Goal: Task Accomplishment & Management: Manage account settings

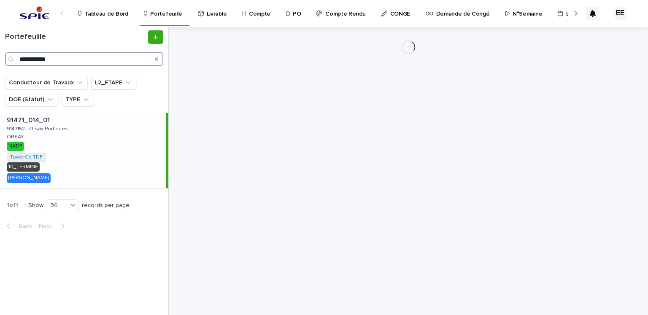
click at [75, 61] on input "**********" at bounding box center [84, 58] width 158 height 13
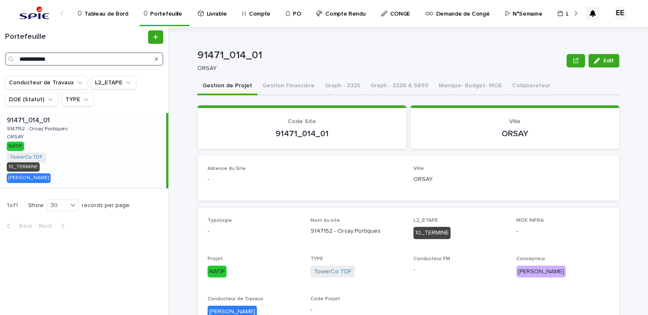
drag, startPoint x: 84, startPoint y: 57, endPoint x: 0, endPoint y: 70, distance: 85.2
click at [0, 70] on div "**********" at bounding box center [84, 51] width 168 height 49
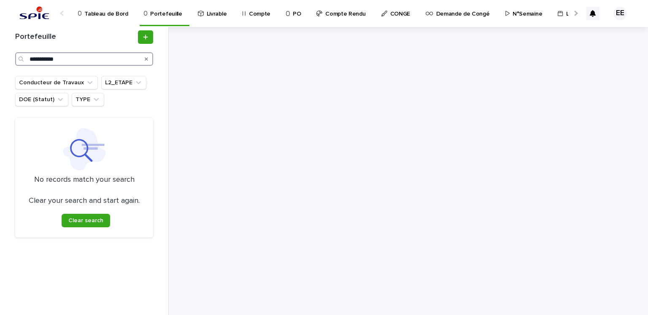
type input "**********"
drag, startPoint x: 66, startPoint y: 56, endPoint x: 9, endPoint y: 64, distance: 57.5
click at [9, 64] on div "**********" at bounding box center [84, 171] width 169 height 288
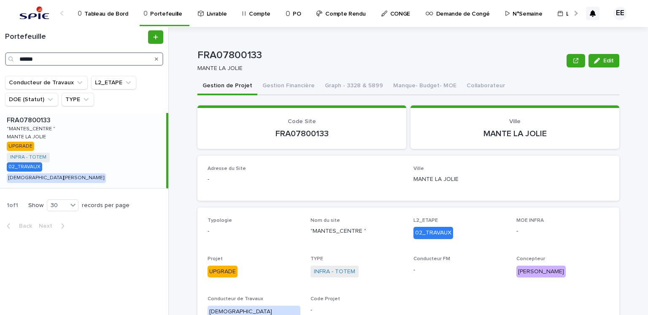
click at [73, 65] on input "*****" at bounding box center [84, 58] width 158 height 13
click at [283, 91] on button "Gestion Financière" at bounding box center [288, 87] width 62 height 18
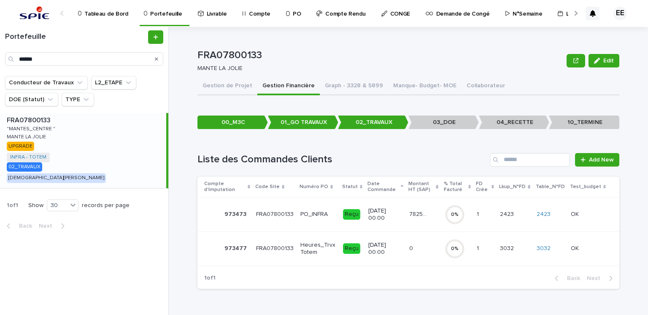
click at [231, 56] on p "FRA07800133" at bounding box center [380, 55] width 366 height 12
copy p "FRA07800133"
drag, startPoint x: 94, startPoint y: 63, endPoint x: 7, endPoint y: 53, distance: 87.8
click at [7, 53] on div "*****" at bounding box center [84, 58] width 158 height 13
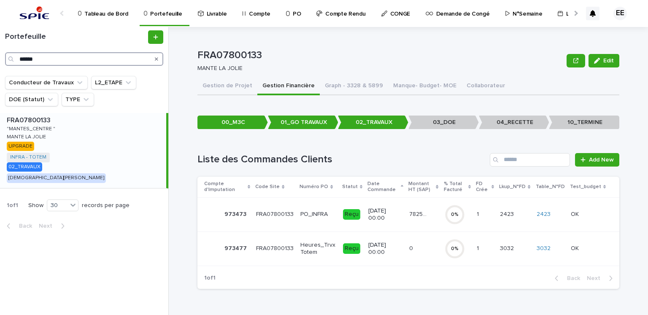
paste input "******"
type input "**********"
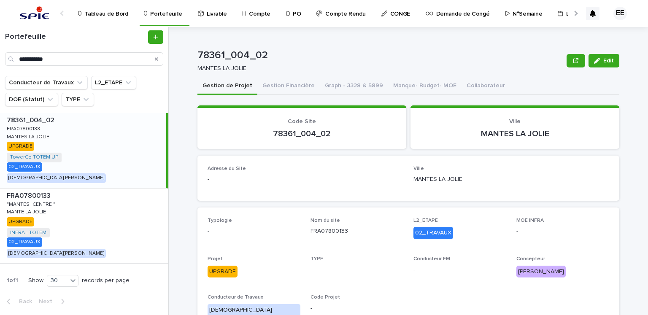
click at [108, 137] on div "78361_004_02 78361_004_02 FRA07800133 FRA07800133 MANTES LA JOLIE MANTES LA JOL…" at bounding box center [83, 150] width 166 height 75
click at [273, 85] on button "Gestion Financière" at bounding box center [288, 87] width 62 height 18
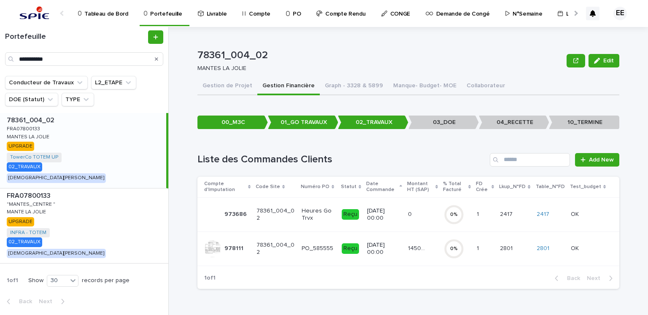
click at [409, 260] on td "14503.64 14503.64" at bounding box center [423, 249] width 36 height 34
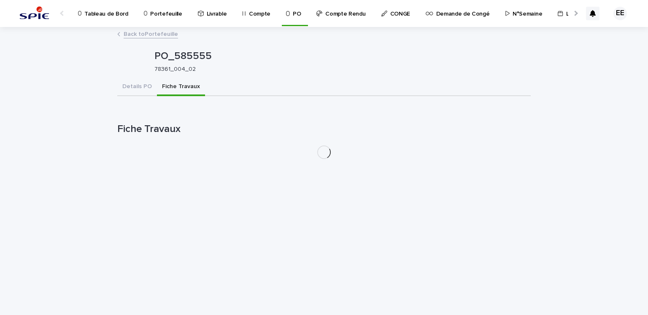
click at [179, 82] on button "Fiche Travaux" at bounding box center [181, 87] width 48 height 18
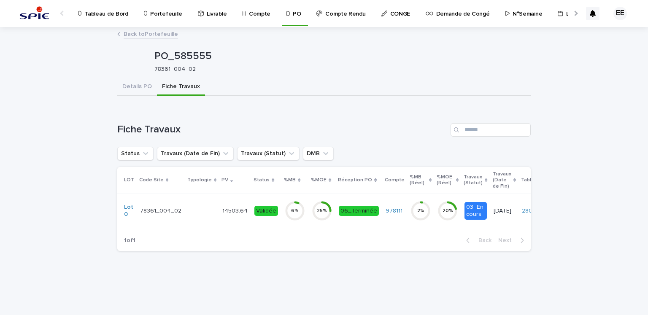
click at [235, 212] on p "14503.64" at bounding box center [235, 210] width 27 height 9
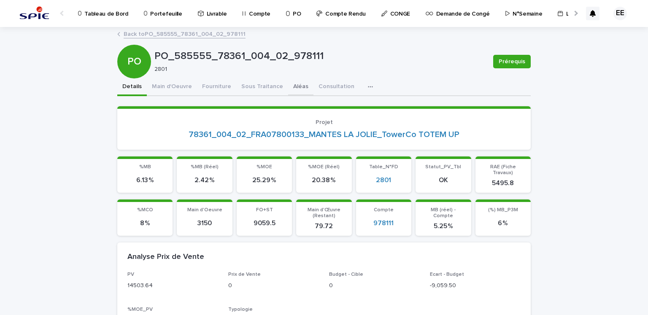
click at [288, 89] on button "Aléas" at bounding box center [300, 87] width 25 height 18
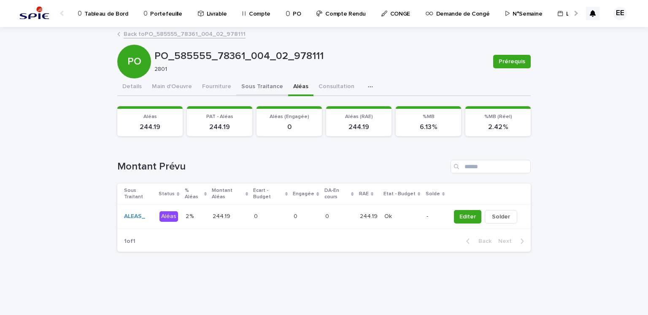
click at [255, 86] on button "Sous Traitance" at bounding box center [262, 87] width 52 height 18
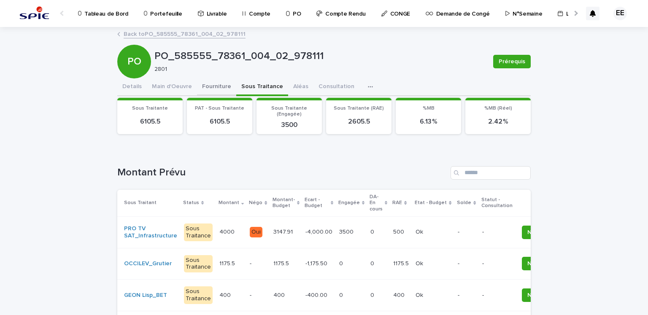
click at [200, 84] on button "Fourniture" at bounding box center [216, 87] width 39 height 18
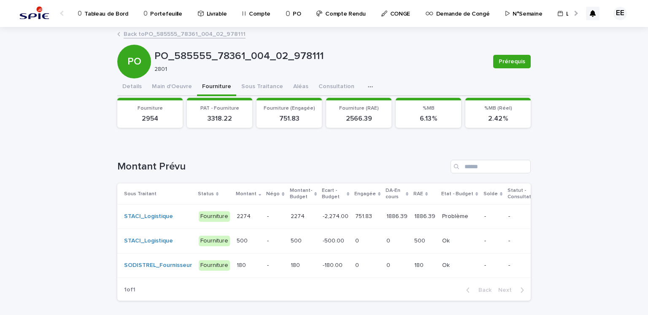
click at [363, 217] on p at bounding box center [367, 216] width 24 height 7
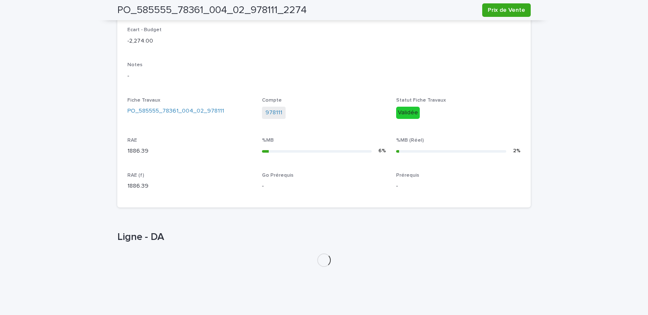
scroll to position [294, 0]
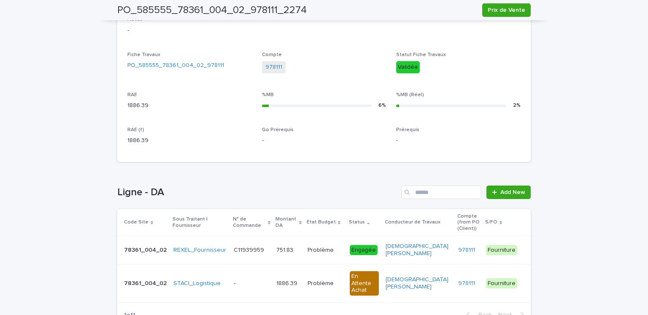
click at [273, 250] on td "751.83 751.83" at bounding box center [288, 250] width 31 height 28
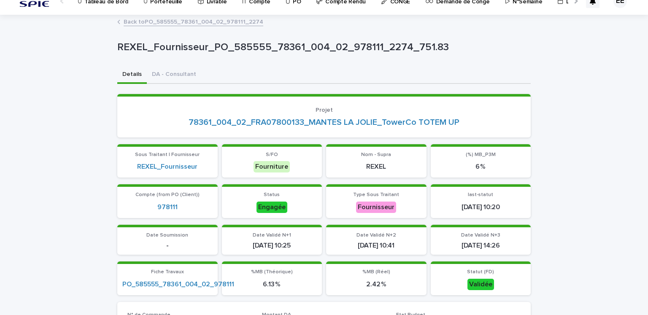
scroll to position [8, 0]
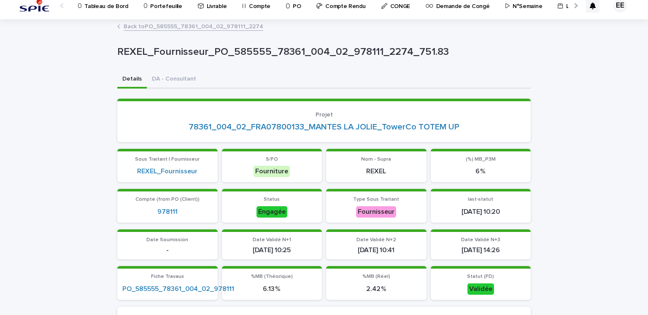
click at [199, 28] on link "Back to PO_585555_78361_004_02_978111_2274" at bounding box center [194, 26] width 140 height 10
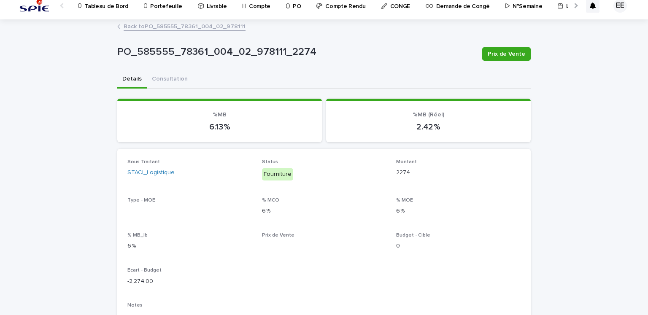
click at [199, 28] on link "Back to PO_585555_78361_004_02_978111" at bounding box center [185, 26] width 122 height 10
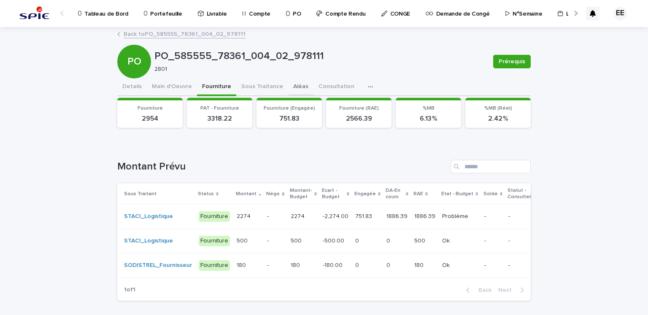
click at [290, 89] on button "Aléas" at bounding box center [300, 87] width 25 height 18
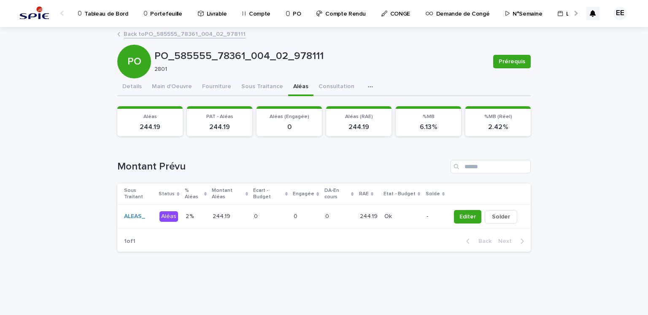
click at [154, 14] on p "Portefeuille" at bounding box center [166, 9] width 32 height 18
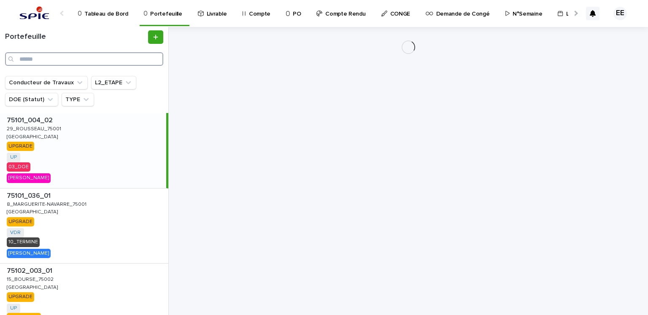
click at [111, 64] on input "Search" at bounding box center [84, 58] width 158 height 13
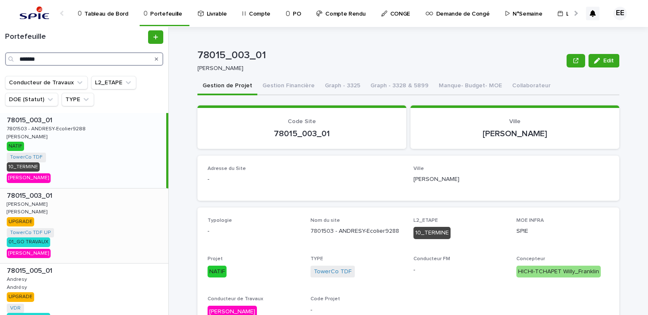
type input "*******"
click at [111, 190] on div "78015_003_01 78015_003_01 ANDRESY ANDRESY ANDRESY ANDRESY UPGRADE TowerCo TDF U…" at bounding box center [84, 226] width 168 height 75
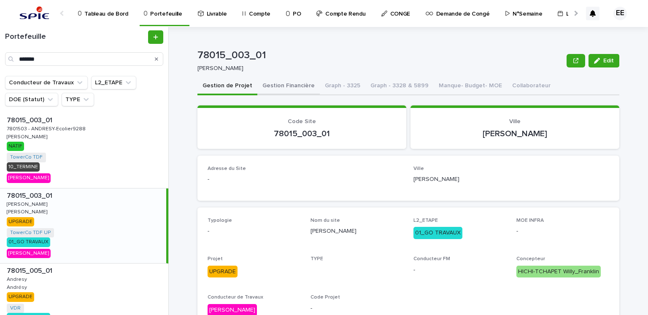
click at [272, 87] on button "Gestion Financière" at bounding box center [288, 87] width 62 height 18
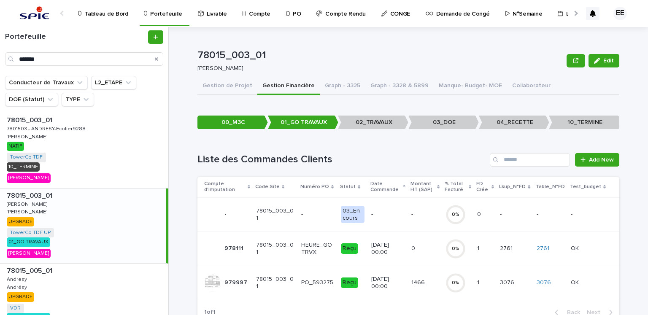
click at [426, 281] on p "14662.66" at bounding box center [421, 282] width 21 height 9
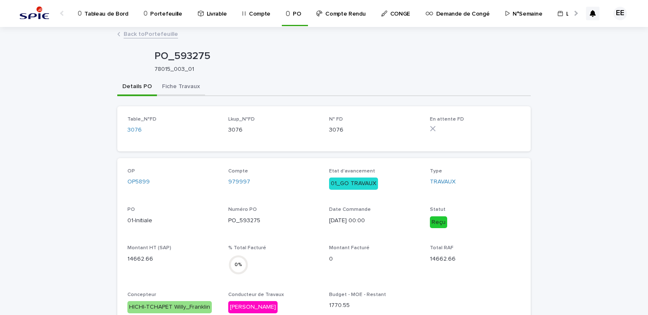
click at [169, 83] on button "Fiche Travaux" at bounding box center [181, 87] width 48 height 18
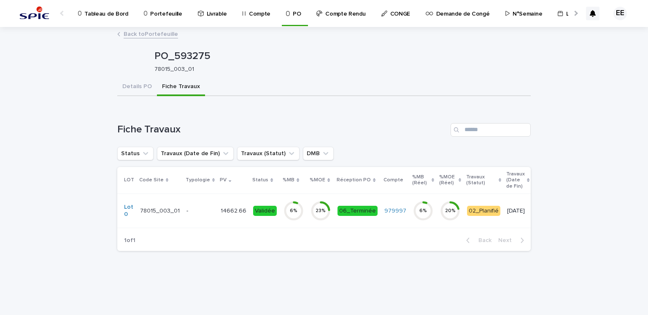
click at [232, 215] on div "14662.66 14662.66" at bounding box center [234, 211] width 26 height 14
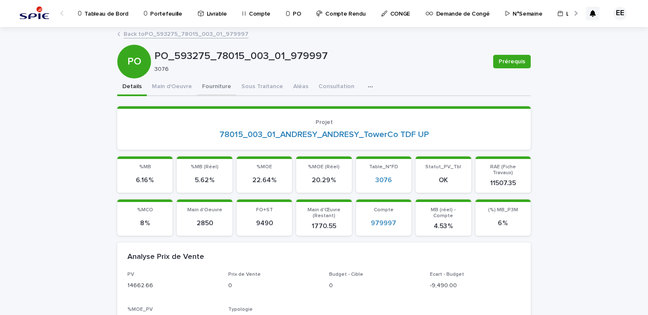
click at [216, 88] on button "Fourniture" at bounding box center [216, 87] width 39 height 18
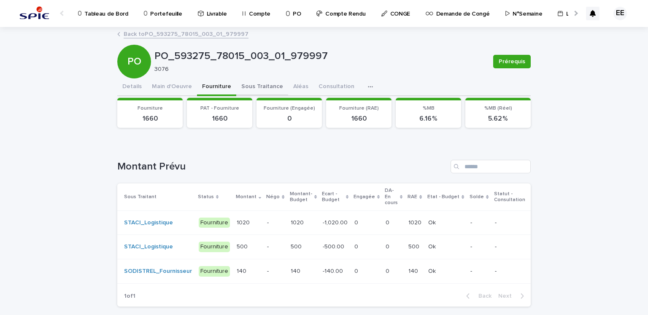
click at [261, 84] on button "Sous Traitance" at bounding box center [262, 87] width 52 height 18
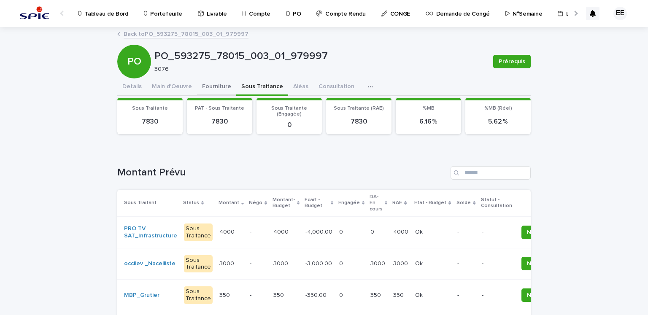
click at [205, 86] on button "Fourniture" at bounding box center [216, 87] width 39 height 18
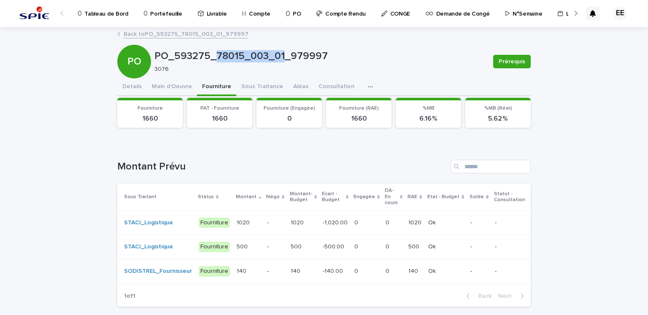
drag, startPoint x: 213, startPoint y: 55, endPoint x: 279, endPoint y: 55, distance: 66.2
click at [279, 55] on p "PO_593275_78015_003_01_979997" at bounding box center [320, 56] width 332 height 12
copy p "78015_003_01"
click at [285, 171] on h1 "Montant Prévu" at bounding box center [282, 167] width 330 height 12
drag, startPoint x: 214, startPoint y: 54, endPoint x: 280, endPoint y: 51, distance: 65.9
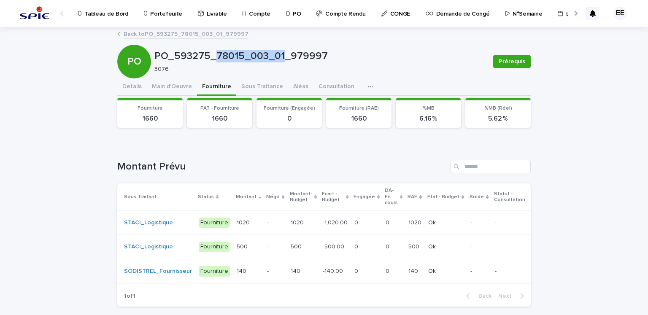
click at [280, 51] on p "PO_593275_78015_003_01_979997" at bounding box center [320, 56] width 332 height 12
copy p "78015_003_01"
click at [236, 85] on button "Sous Traitance" at bounding box center [262, 87] width 52 height 18
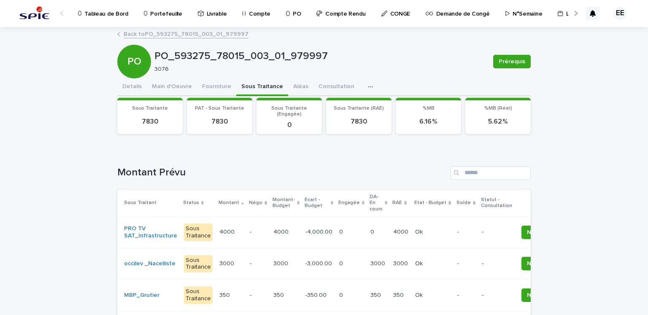
click at [339, 236] on div "0 0" at bounding box center [351, 232] width 24 height 14
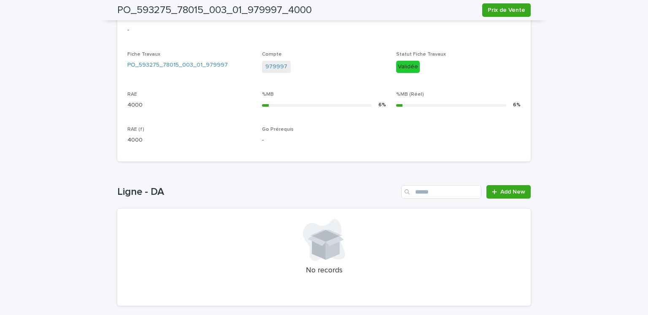
scroll to position [307, 0]
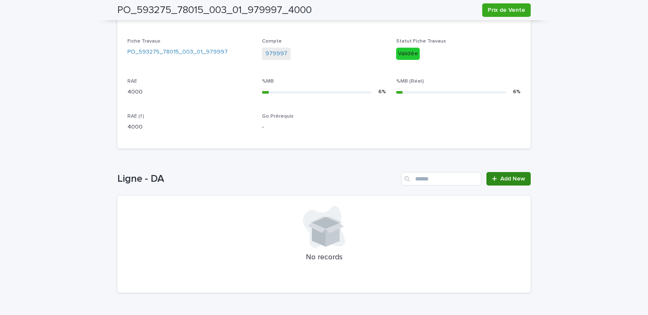
click at [504, 180] on span "Add New" at bounding box center [512, 179] width 25 height 6
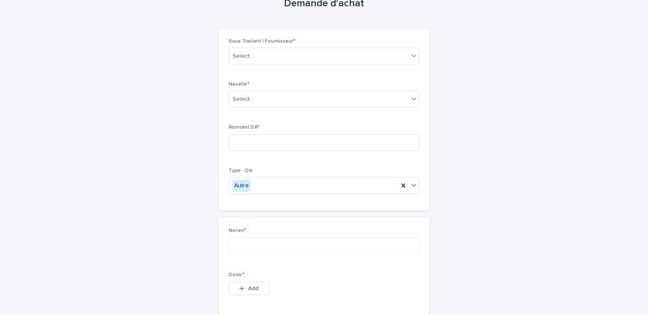
scroll to position [38, 0]
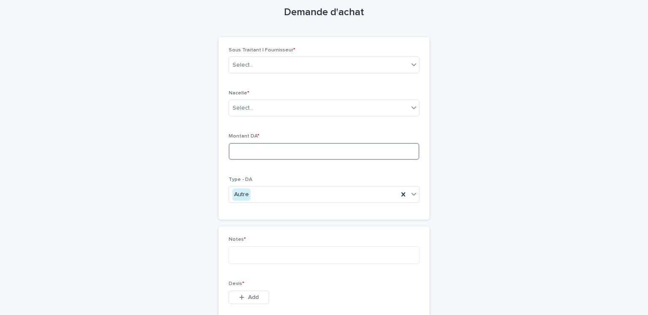
click at [269, 144] on input at bounding box center [324, 151] width 191 height 17
type input "****"
click at [268, 68] on div "Select..." at bounding box center [318, 65] width 179 height 14
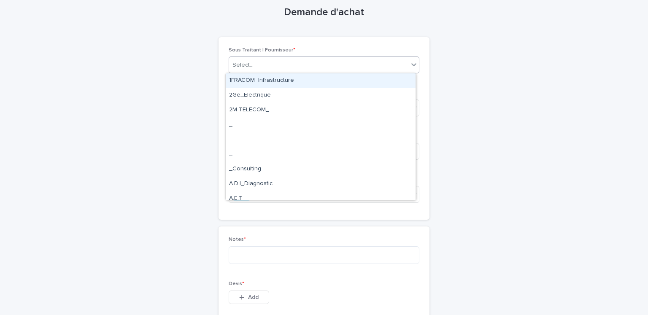
click at [268, 68] on div "Select..." at bounding box center [318, 65] width 179 height 14
type input "***"
click at [283, 80] on div "FULLTECH_" at bounding box center [321, 80] width 190 height 15
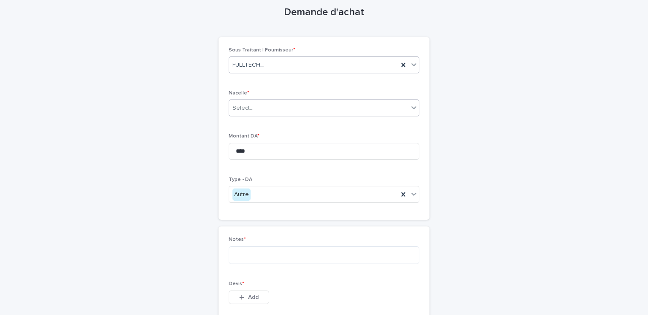
click at [262, 109] on div "Select..." at bounding box center [318, 108] width 179 height 14
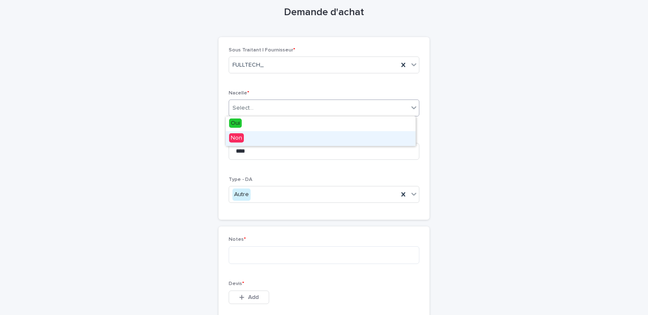
drag, startPoint x: 254, startPoint y: 130, endPoint x: 251, endPoint y: 135, distance: 5.9
click at [251, 135] on div "Non" at bounding box center [321, 138] width 190 height 15
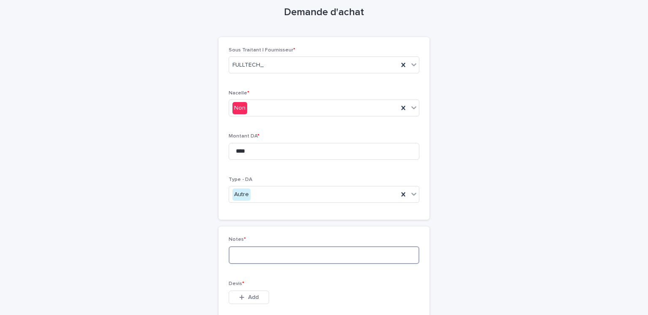
click at [261, 249] on textarea at bounding box center [324, 255] width 191 height 18
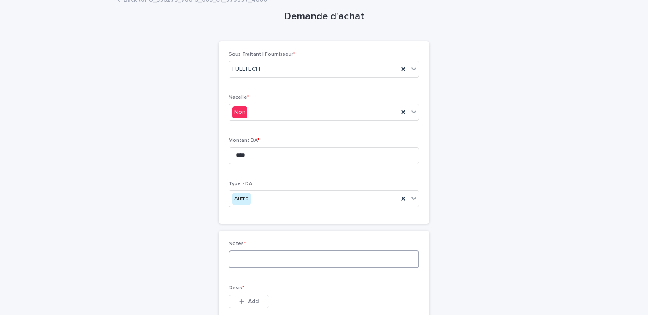
scroll to position [0, 0]
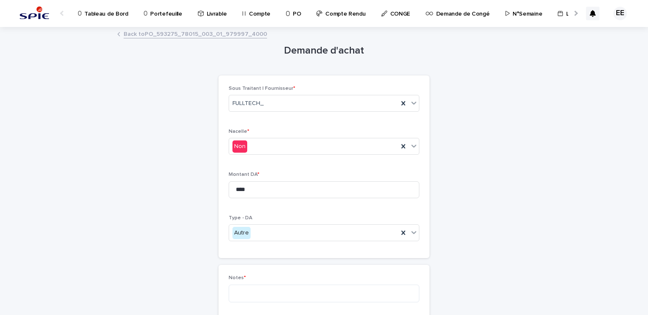
drag, startPoint x: 216, startPoint y: 46, endPoint x: 172, endPoint y: 44, distance: 44.3
click at [172, 44] on div "**********" at bounding box center [323, 235] width 413 height 415
click at [264, 291] on textarea at bounding box center [324, 294] width 191 height 18
paste textarea "**********"
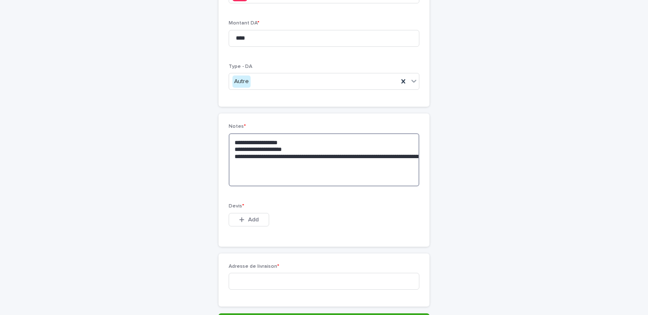
scroll to position [160, 0]
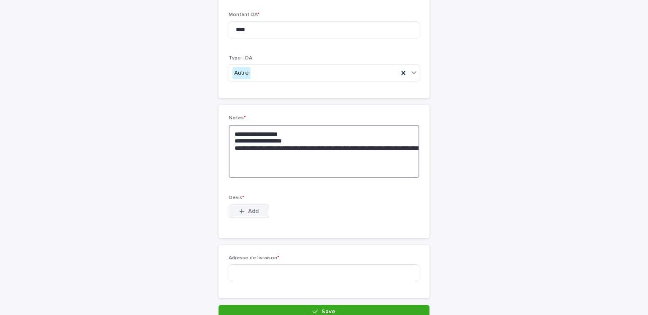
type textarea "**********"
click at [248, 212] on span "Add" at bounding box center [253, 211] width 11 height 6
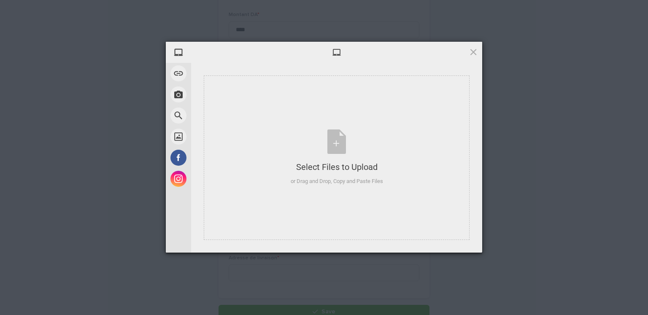
click at [472, 52] on span at bounding box center [473, 51] width 9 height 9
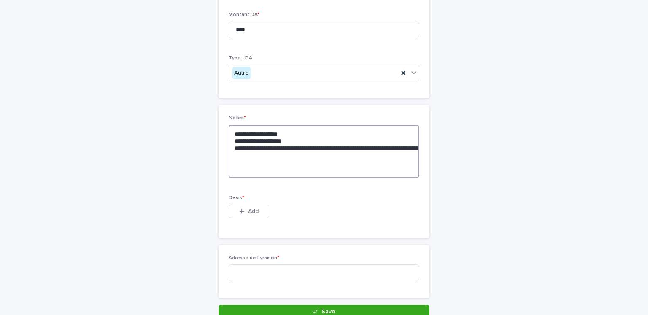
drag, startPoint x: 315, startPoint y: 161, endPoint x: 221, endPoint y: 121, distance: 102.6
click at [221, 121] on div "**********" at bounding box center [323, 171] width 211 height 133
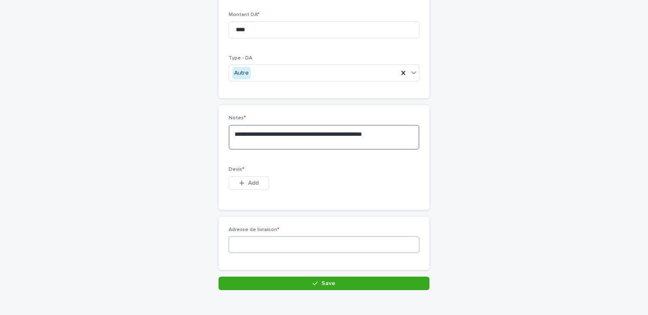
type textarea "**********"
click at [256, 246] on input at bounding box center [324, 244] width 191 height 17
paste input "**********"
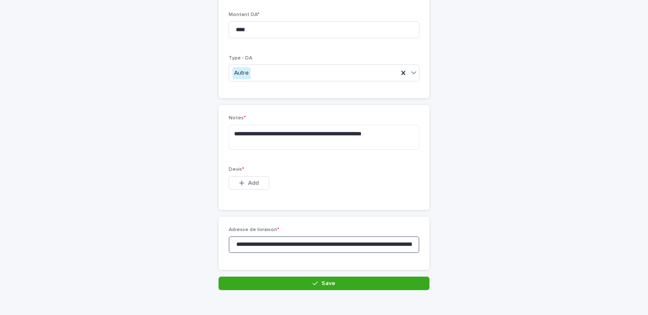
scroll to position [0, 962]
type input "**********"
click at [249, 180] on span "Add" at bounding box center [253, 183] width 11 height 6
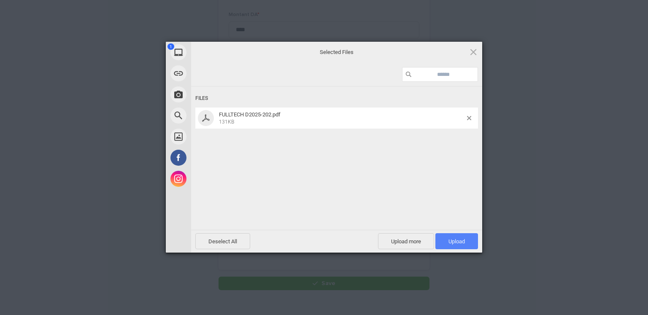
click at [463, 239] on span "Upload 1" at bounding box center [456, 241] width 16 height 6
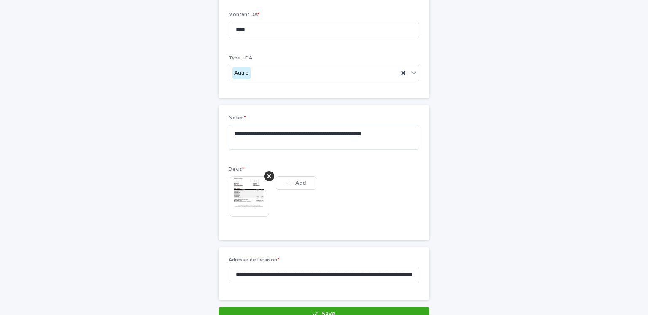
scroll to position [175, 0]
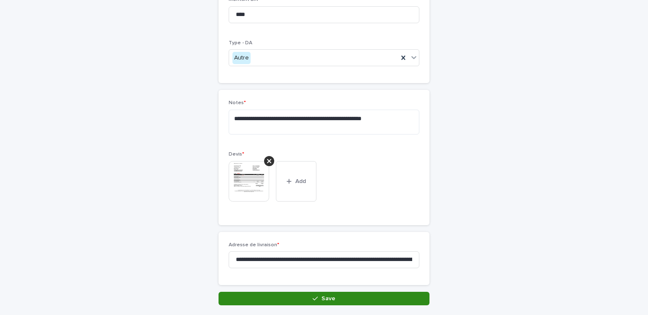
click at [275, 304] on button "Save" at bounding box center [323, 298] width 211 height 13
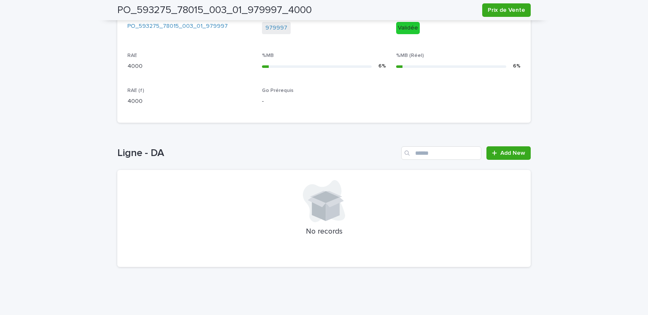
scroll to position [311, 0]
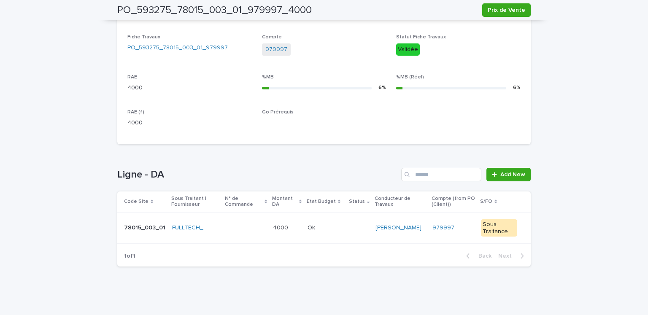
click at [258, 231] on div "- -" at bounding box center [246, 228] width 40 height 14
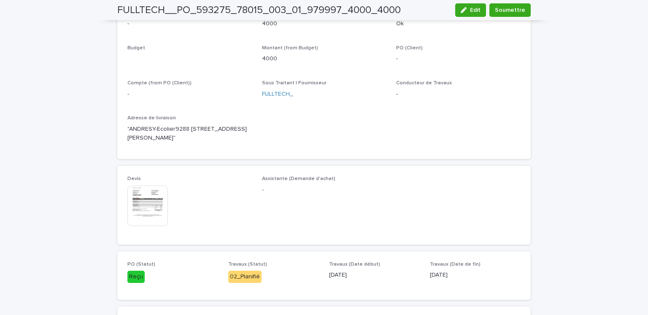
scroll to position [312, 0]
click at [505, 16] on button "Soumettre" at bounding box center [509, 9] width 41 height 13
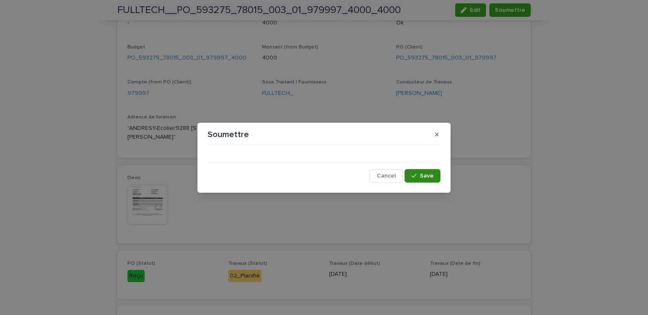
click at [416, 175] on icon "button" at bounding box center [413, 176] width 5 height 6
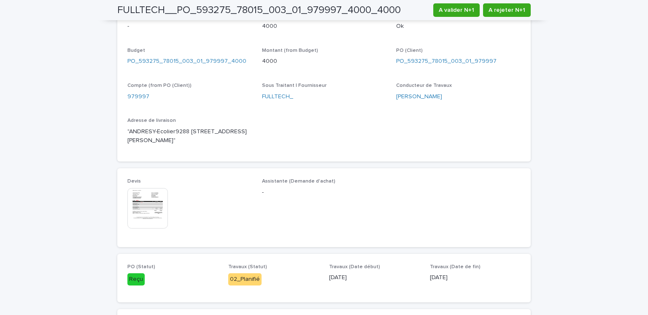
scroll to position [313, 0]
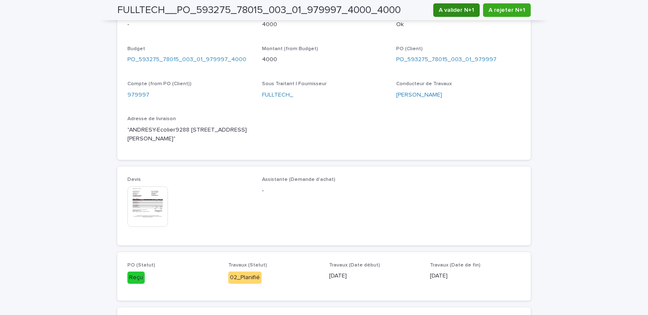
click at [459, 7] on span "A valider N+1" at bounding box center [456, 10] width 35 height 8
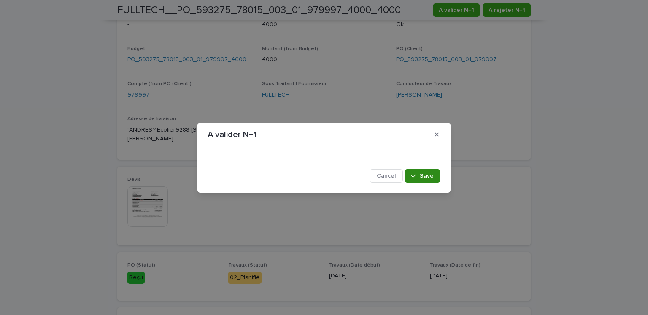
click at [420, 175] on div "button" at bounding box center [415, 176] width 8 height 6
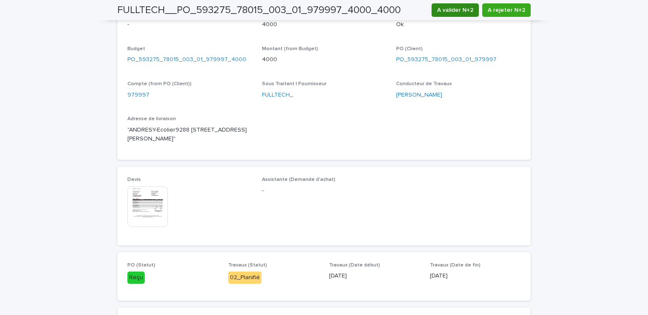
click at [448, 11] on span "A valider N+2" at bounding box center [455, 10] width 36 height 8
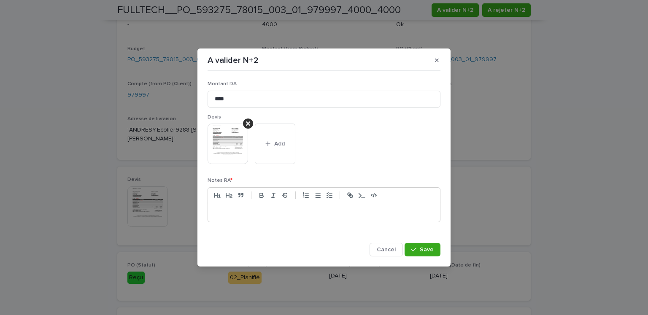
click at [365, 213] on p at bounding box center [323, 212] width 219 height 8
click at [432, 251] on span "Save" at bounding box center [427, 250] width 14 height 6
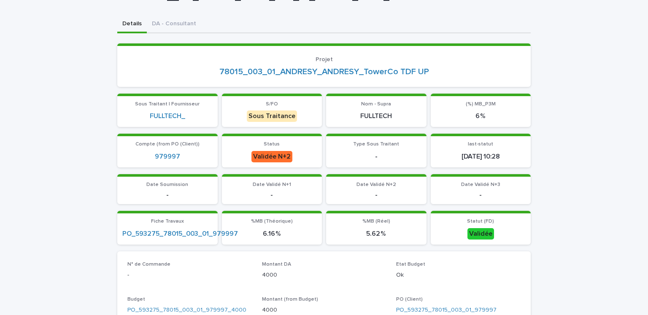
scroll to position [0, 0]
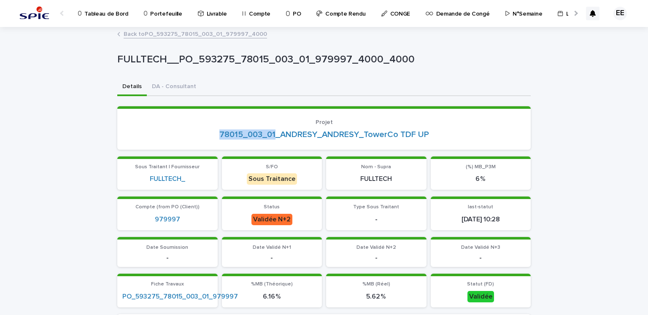
drag, startPoint x: 199, startPoint y: 139, endPoint x: 272, endPoint y: 142, distance: 72.6
click at [272, 142] on section "Projet 78015_003_01_ANDRESY_ANDRESY_TowerCo TDF UP" at bounding box center [323, 127] width 413 height 43
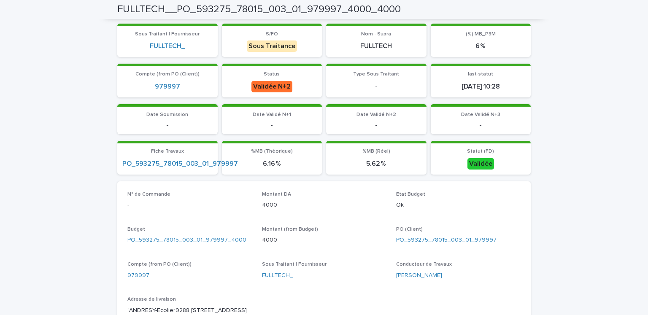
scroll to position [108, 0]
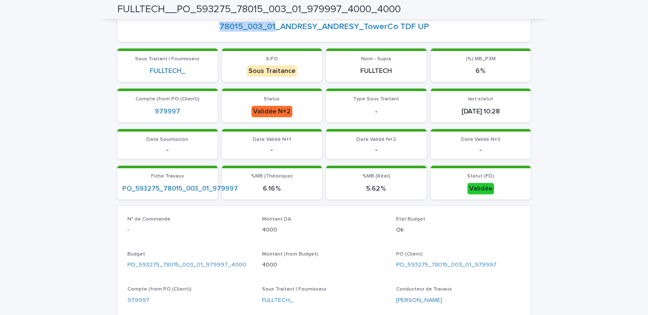
copy link "78015_003_01"
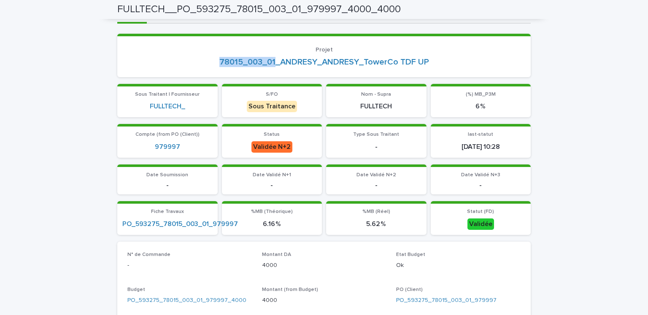
scroll to position [68, 0]
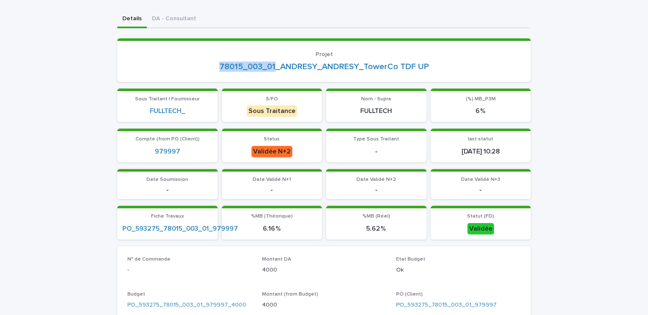
copy link "78015_003_01"
drag, startPoint x: 176, startPoint y: 151, endPoint x: 140, endPoint y: 149, distance: 35.9
click at [140, 149] on div "979997" at bounding box center [167, 152] width 90 height 8
copy link "979997"
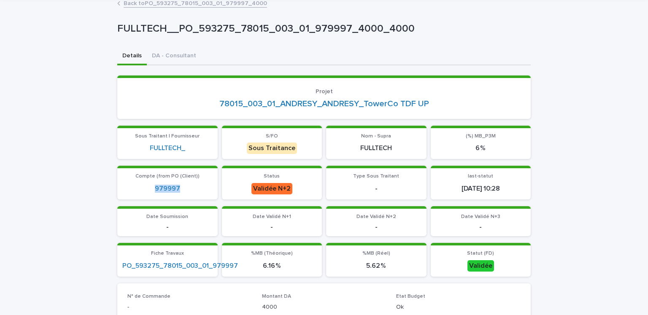
scroll to position [0, 0]
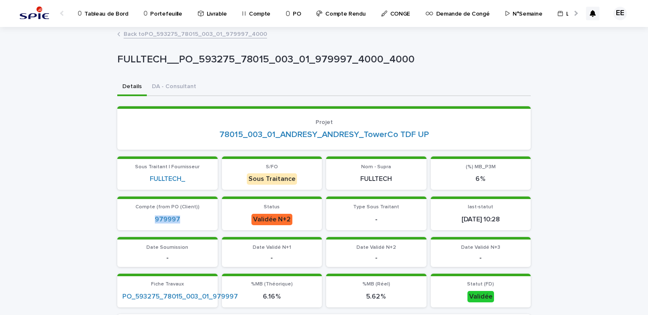
click at [164, 37] on link "Back to PO_593275_78015_003_01_979997_4000" at bounding box center [195, 34] width 143 height 10
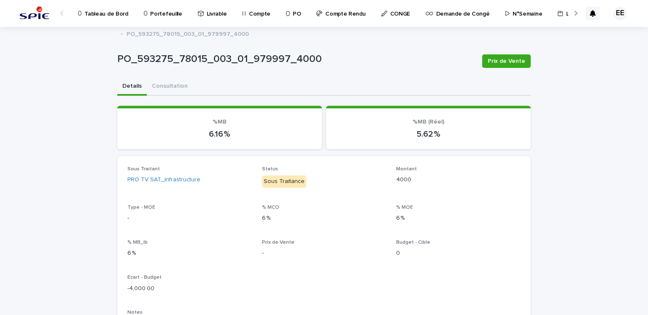
click at [164, 15] on p "Portefeuille" at bounding box center [166, 9] width 32 height 18
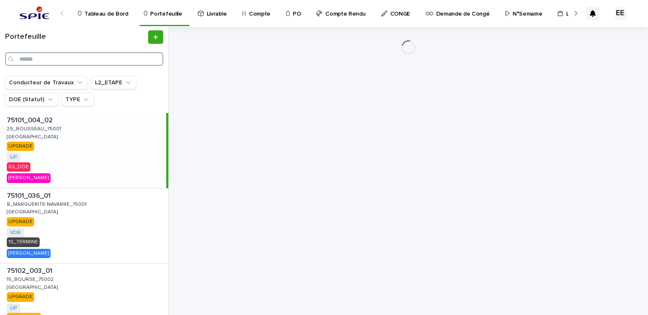
click at [102, 61] on input "Search" at bounding box center [84, 58] width 158 height 13
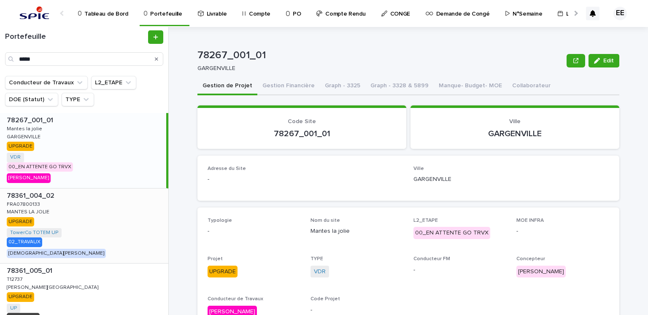
click at [73, 221] on div "78361_004_02 78361_004_02 FRA07800133 FRA07800133 MANTES LA JOLIE MANTES LA JOL…" at bounding box center [84, 226] width 168 height 75
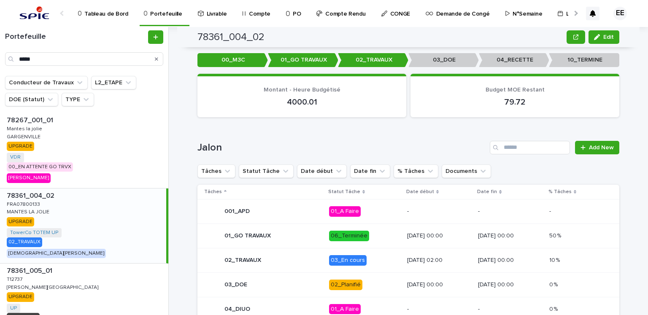
scroll to position [310, 0]
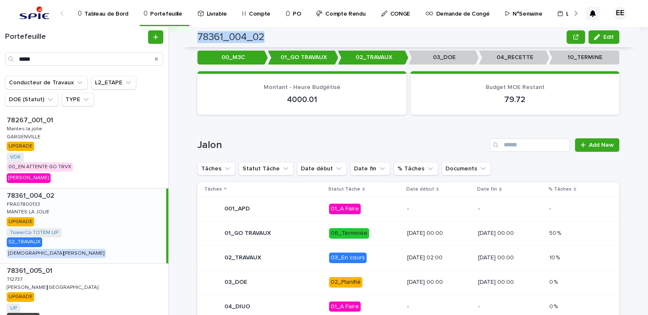
drag, startPoint x: 261, startPoint y: 36, endPoint x: 191, endPoint y: 34, distance: 70.5
click at [191, 34] on div "78361_004_02 Edit" at bounding box center [408, 37] width 462 height 20
copy h2 "78361_004_02"
click at [413, 146] on div "Jalon Add New Tâches Statut Tâche Date début Date fin % Tâches Documents Tâches…" at bounding box center [408, 252] width 422 height 228
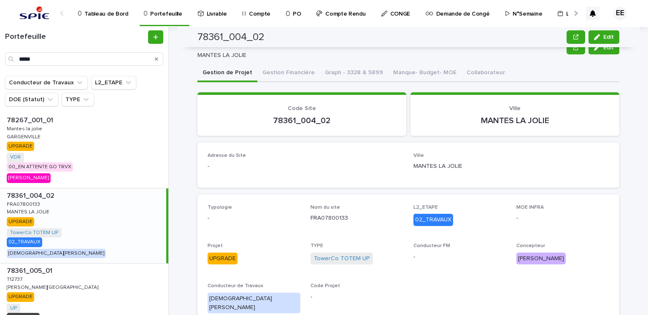
scroll to position [0, 0]
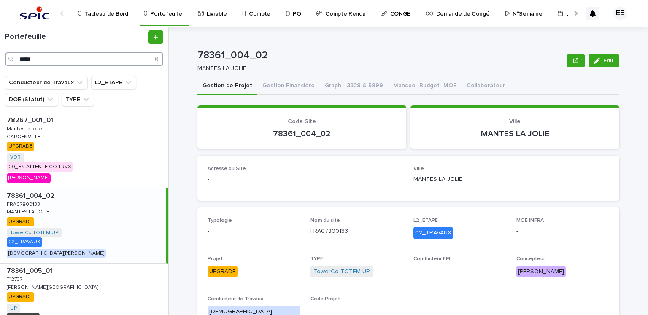
click at [137, 61] on input "*****" at bounding box center [84, 58] width 158 height 13
type input "*"
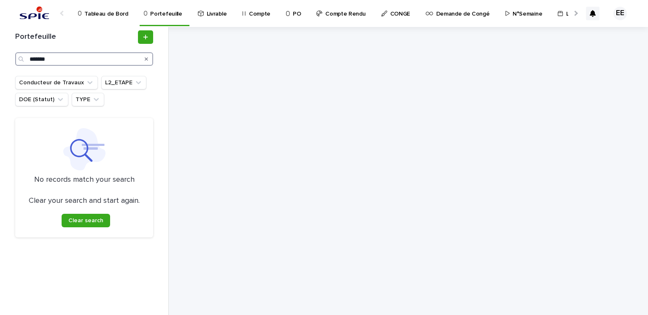
click at [38, 58] on input "*******" at bounding box center [84, 58] width 138 height 13
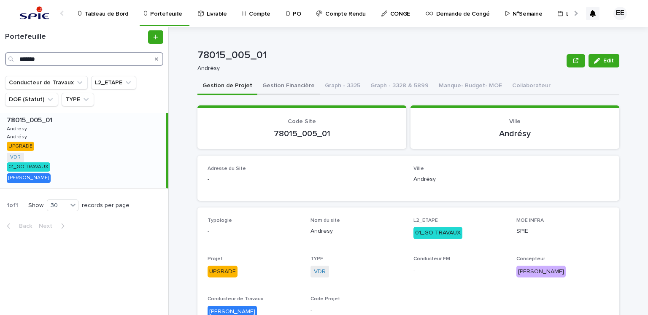
type input "*******"
click at [275, 87] on button "Gestion Financière" at bounding box center [288, 87] width 62 height 18
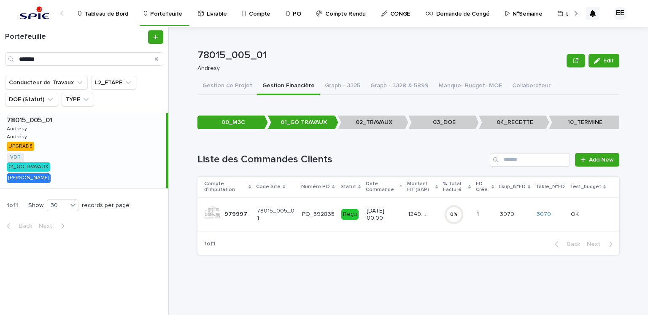
click at [313, 220] on div "PO_592865" at bounding box center [318, 215] width 32 height 14
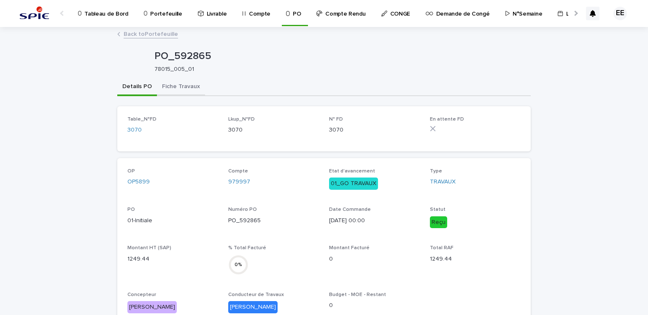
click at [169, 83] on button "Fiche Travaux" at bounding box center [181, 87] width 48 height 18
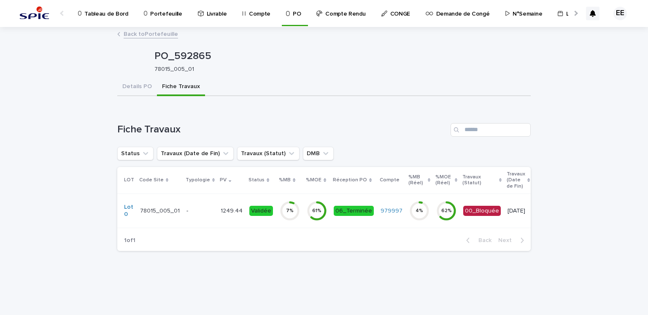
click at [217, 210] on td "1249.44 1249.44" at bounding box center [231, 211] width 29 height 34
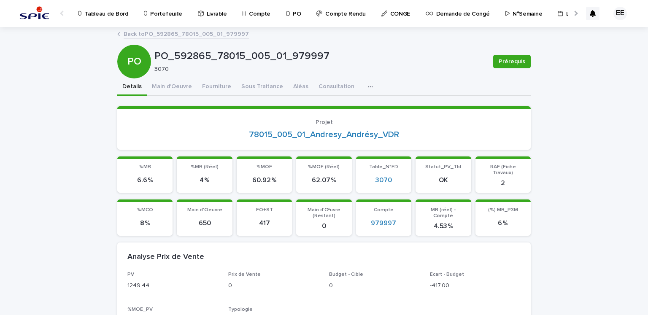
click at [183, 36] on link "Back to PO_592865_78015_005_01_979997" at bounding box center [186, 34] width 125 height 10
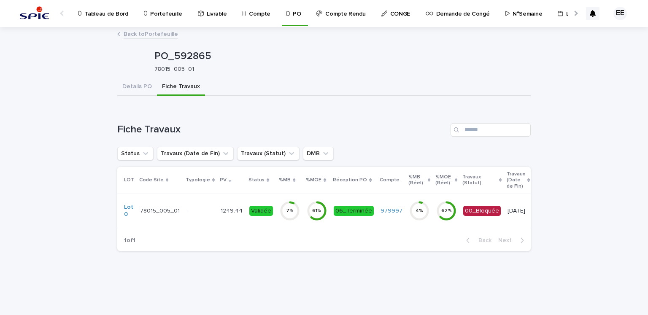
click at [155, 34] on link "Back to Portefeuille" at bounding box center [151, 34] width 54 height 10
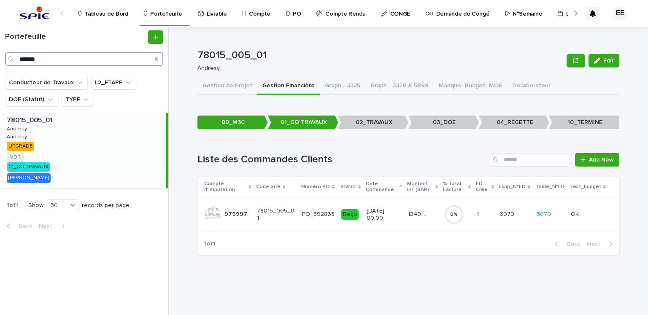
click at [72, 65] on input "*******" at bounding box center [84, 58] width 158 height 13
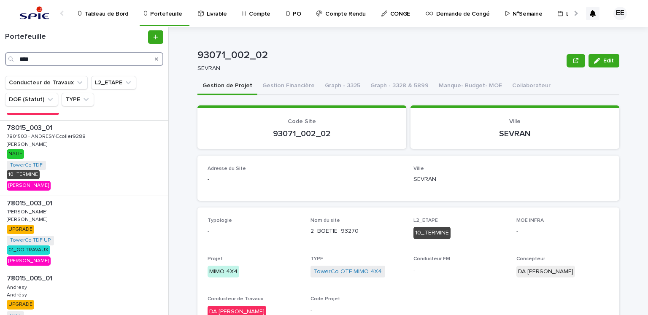
scroll to position [375, 0]
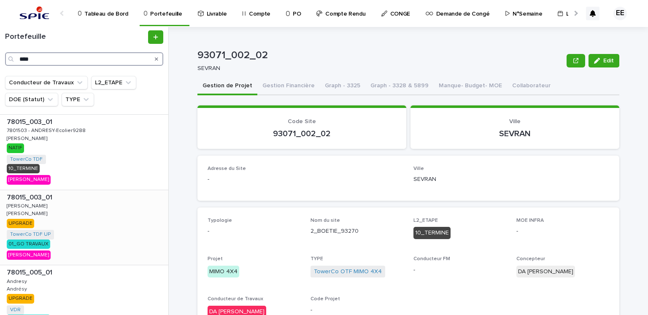
type input "****"
click at [128, 204] on div "78015_003_01 78015_003_01 ANDRESY ANDRESY ANDRESY ANDRESY UPGRADE TowerCo TDF U…" at bounding box center [84, 227] width 168 height 75
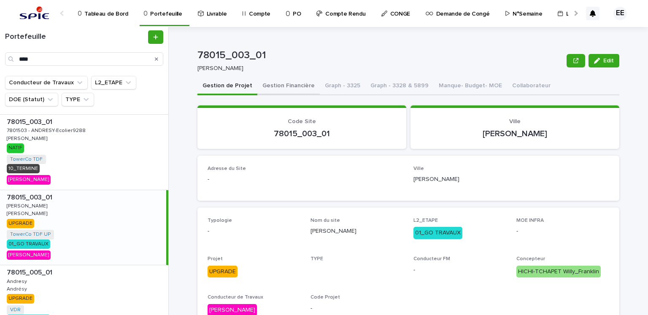
click at [294, 84] on button "Gestion Financière" at bounding box center [288, 87] width 62 height 18
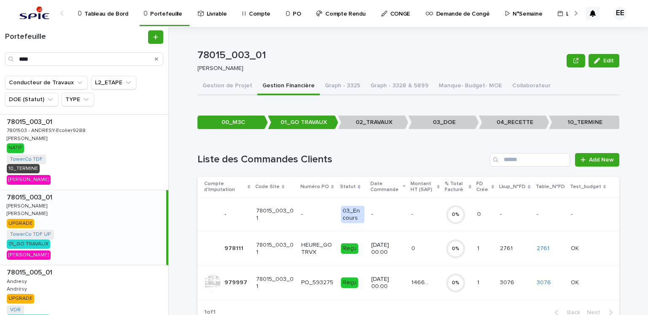
click at [418, 288] on div "14662.66 14662.66" at bounding box center [424, 283] width 27 height 14
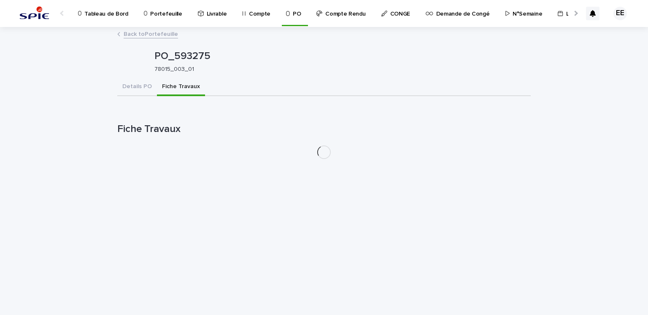
click at [187, 80] on button "Fiche Travaux" at bounding box center [181, 87] width 48 height 18
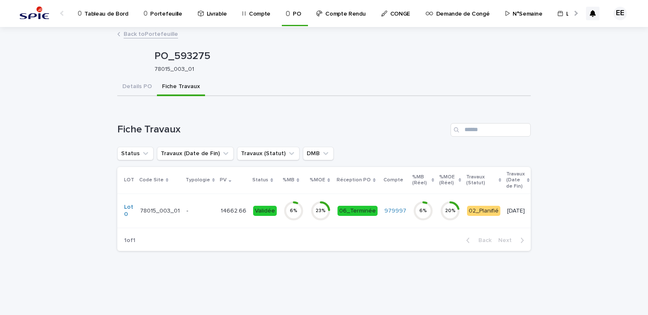
click at [243, 211] on td "14662.66 14662.66" at bounding box center [233, 211] width 32 height 34
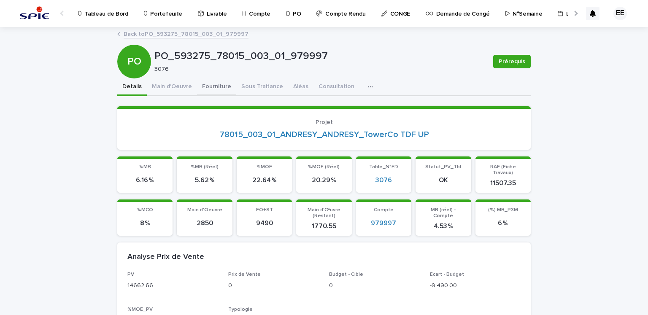
click at [222, 84] on button "Fourniture" at bounding box center [216, 87] width 39 height 18
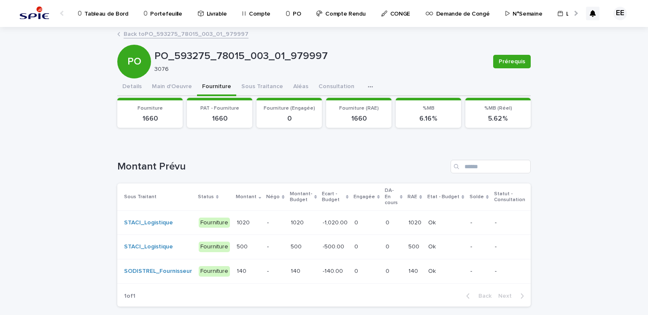
click at [319, 229] on td "-1,020.00 -1,020.00" at bounding box center [335, 222] width 32 height 24
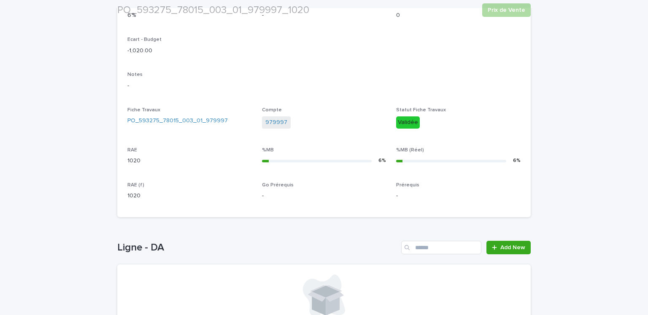
scroll to position [333, 0]
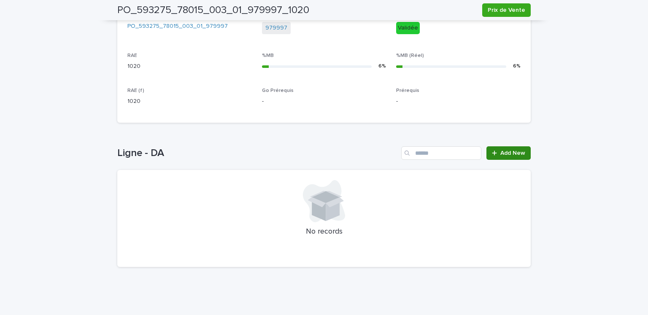
click at [509, 151] on span "Add New" at bounding box center [512, 153] width 25 height 6
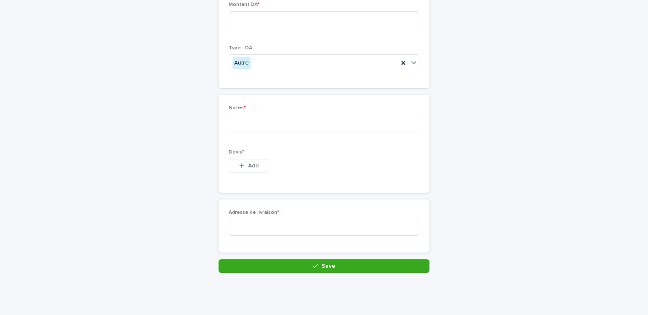
scroll to position [162, 0]
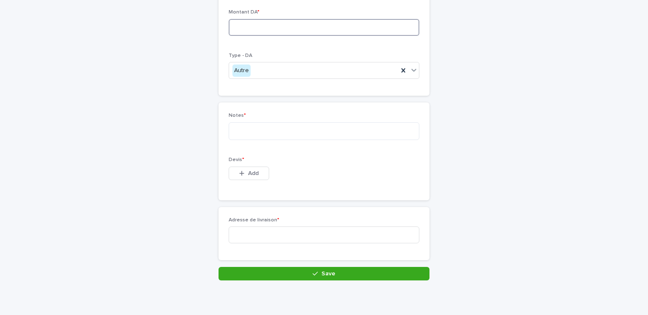
click at [289, 21] on input at bounding box center [324, 27] width 191 height 17
paste input "******"
click at [243, 27] on input "******" at bounding box center [324, 27] width 191 height 17
type input "*******"
click at [262, 127] on textarea at bounding box center [324, 131] width 191 height 18
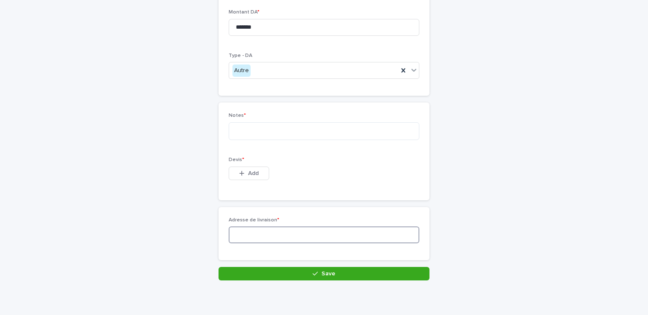
click at [252, 232] on input at bounding box center [324, 235] width 191 height 17
type input "******"
click at [251, 176] on button "Add" at bounding box center [249, 173] width 40 height 13
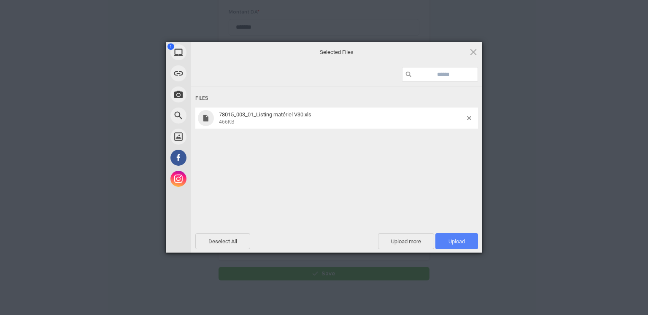
click at [454, 240] on span "Upload 1" at bounding box center [456, 241] width 16 height 6
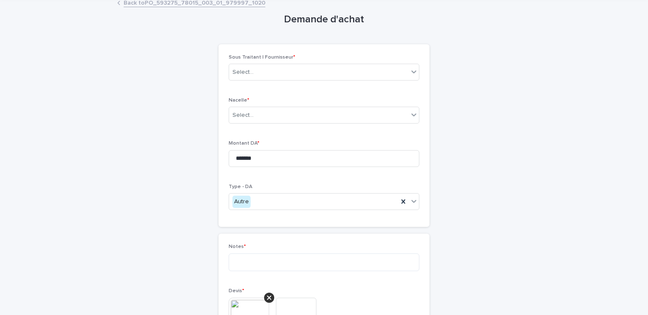
scroll to position [0, 0]
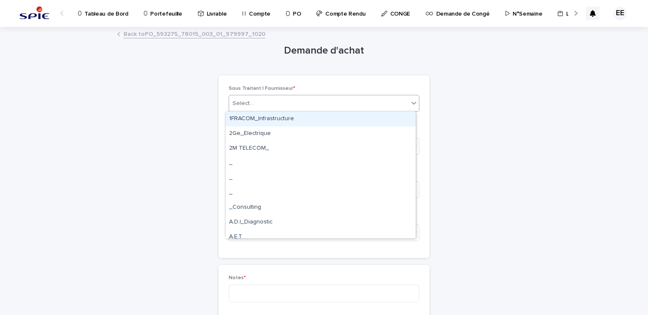
click at [280, 107] on div "Select..." at bounding box center [318, 104] width 179 height 14
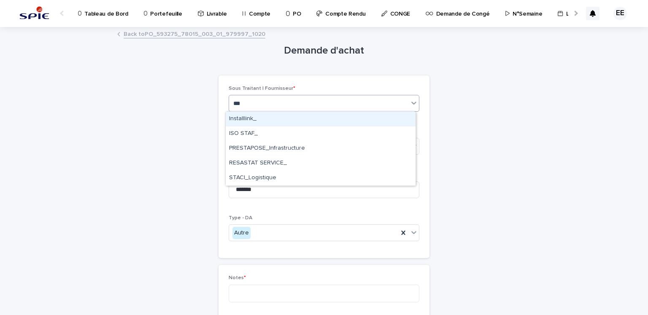
type input "****"
click at [272, 122] on div "STACI_Logistique" at bounding box center [321, 119] width 190 height 15
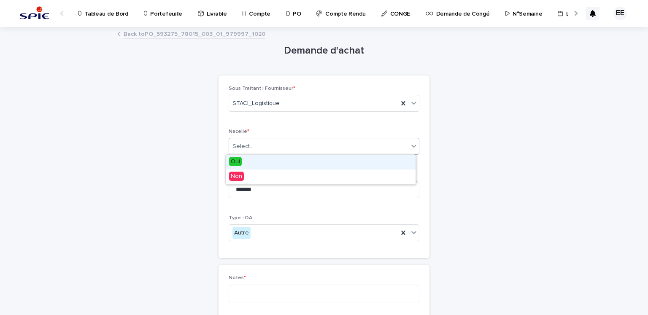
click at [263, 145] on div "Select..." at bounding box center [318, 147] width 179 height 14
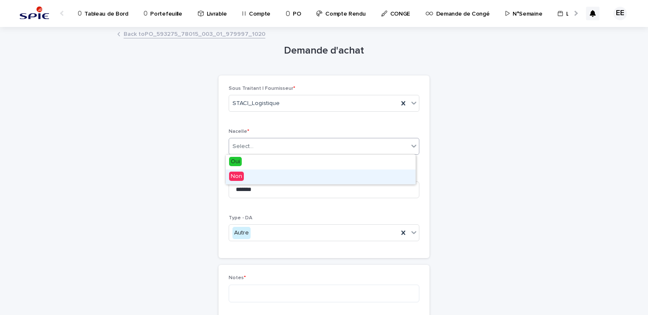
click at [255, 183] on div "Non" at bounding box center [321, 177] width 190 height 15
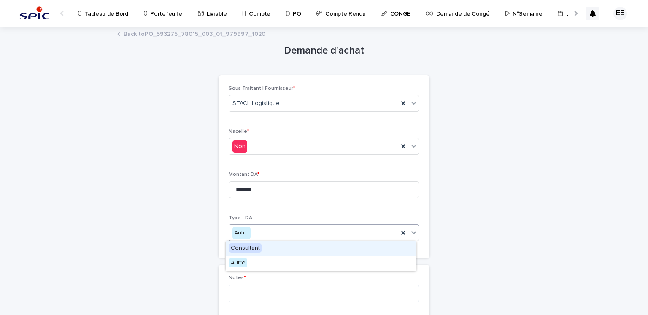
click at [297, 233] on div "Autre" at bounding box center [313, 233] width 169 height 14
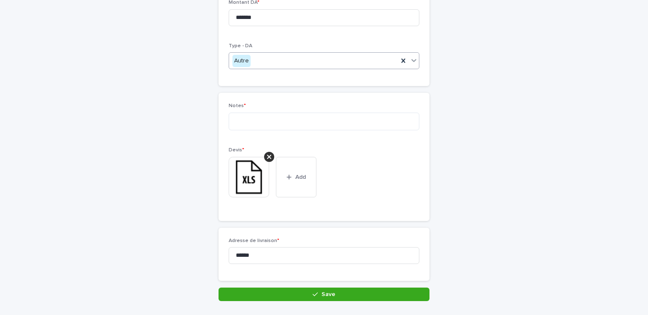
scroll to position [191, 0]
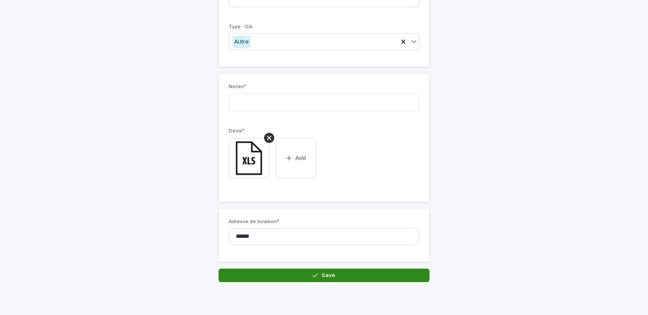
click at [286, 276] on button "Save" at bounding box center [323, 275] width 211 height 13
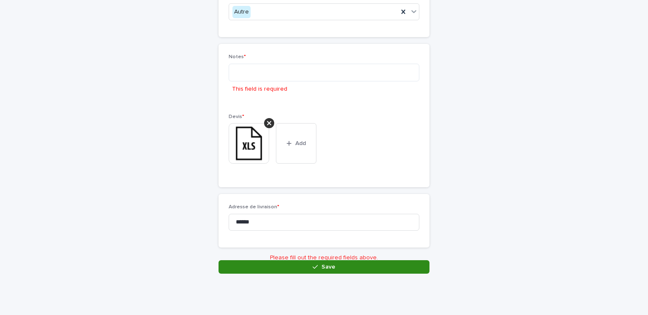
scroll to position [221, 0]
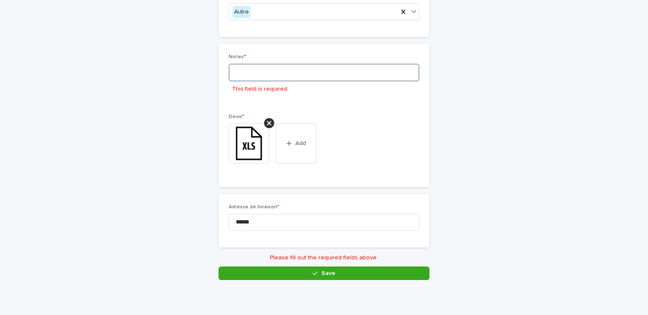
click at [268, 72] on textarea at bounding box center [324, 73] width 191 height 18
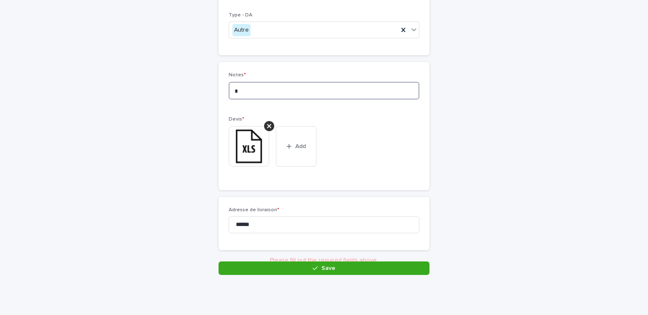
scroll to position [200, 0]
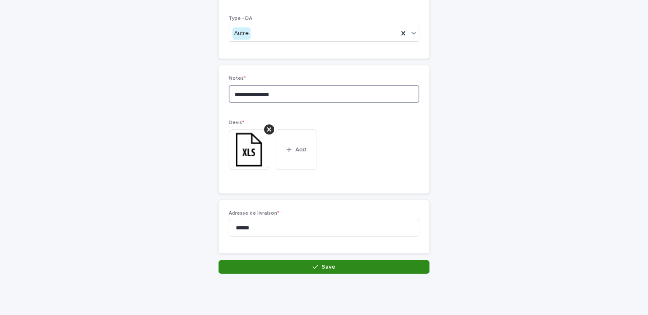
type textarea "**********"
click at [246, 264] on button "Save" at bounding box center [323, 266] width 211 height 13
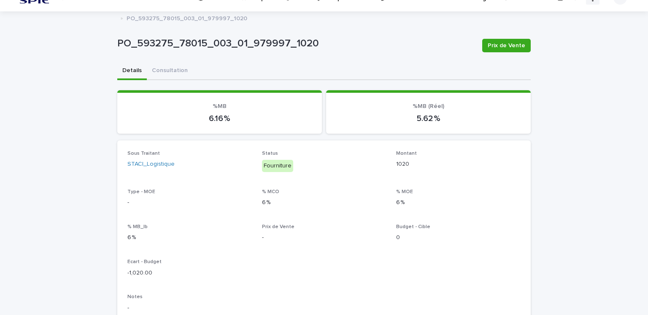
scroll to position [304, 0]
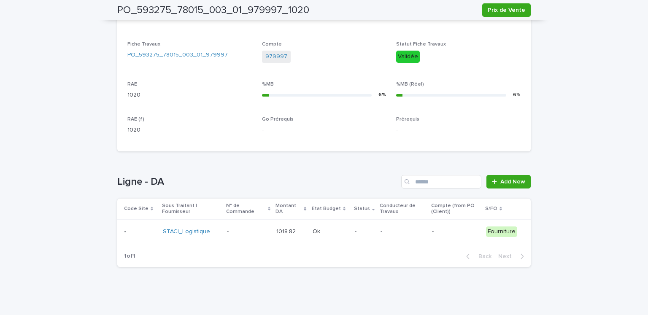
click at [297, 234] on p at bounding box center [290, 231] width 29 height 7
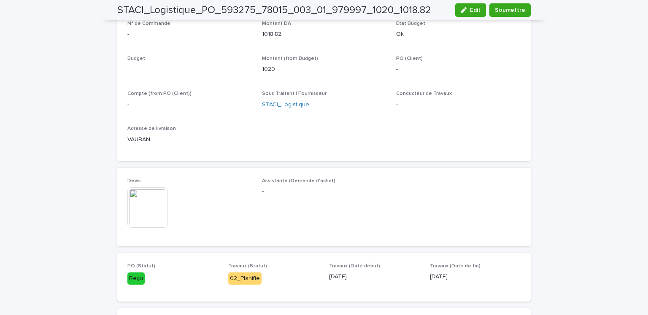
scroll to position [305, 0]
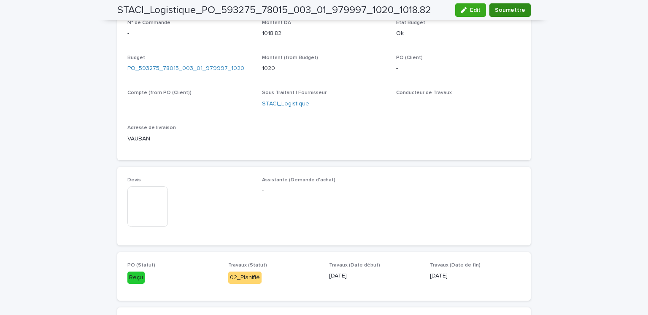
click at [513, 10] on span "Soumettre" at bounding box center [510, 10] width 30 height 8
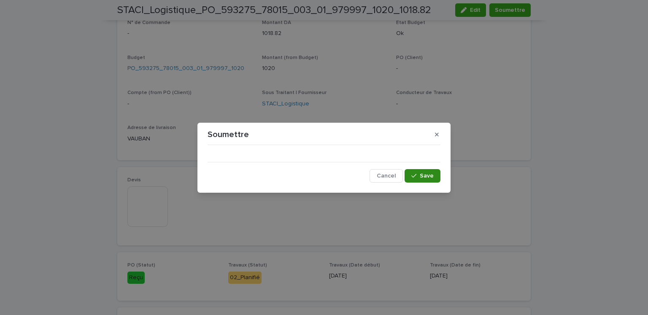
click at [436, 178] on button "Save" at bounding box center [423, 175] width 36 height 13
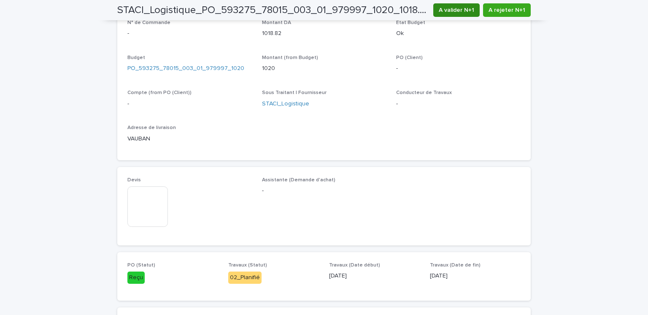
click at [449, 11] on span "A valider N+1" at bounding box center [456, 10] width 35 height 8
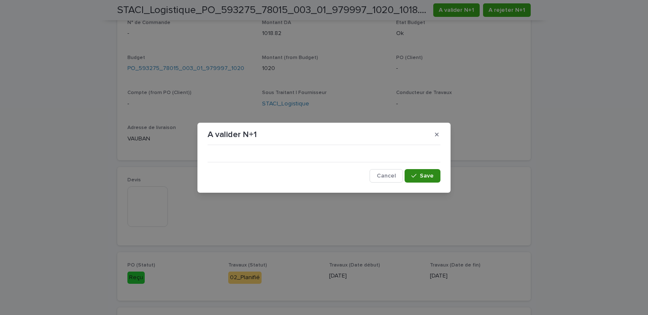
click at [425, 176] on span "Save" at bounding box center [427, 176] width 14 height 6
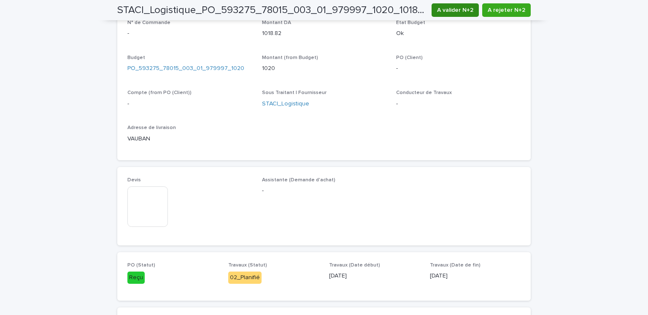
click at [456, 13] on span "A valider N+2" at bounding box center [455, 10] width 36 height 8
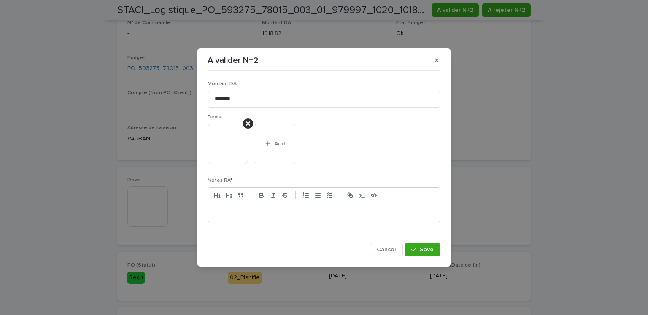
click at [395, 213] on p at bounding box center [323, 212] width 219 height 8
click at [415, 251] on icon "button" at bounding box center [413, 250] width 5 height 6
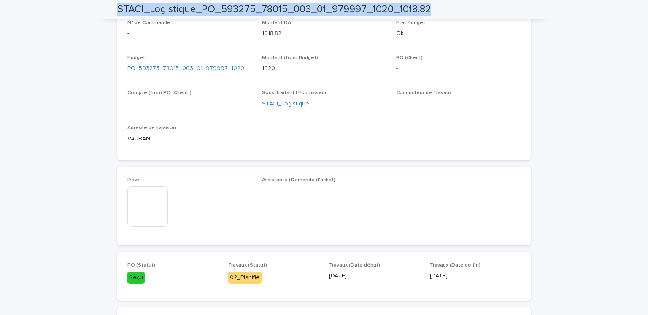
drag, startPoint x: 429, startPoint y: 10, endPoint x: 115, endPoint y: 15, distance: 313.9
click at [117, 15] on h2 "STACI_Logistique_PO_593275_78015_003_01_979997_1020_1018.82" at bounding box center [274, 9] width 314 height 12
copy h2 "STACI_Logistique_PO_593275_78015_003_01_979997_1020_1018.82"
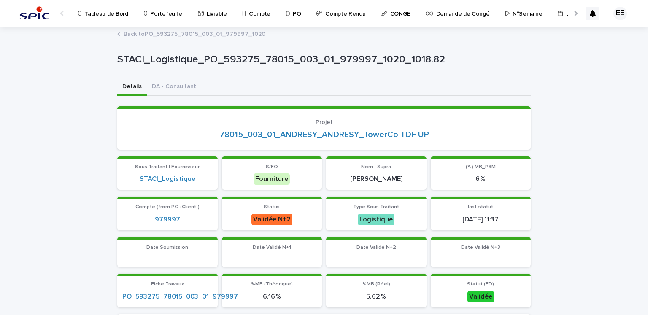
click at [221, 35] on link "Back to PO_593275_78015_003_01_979997_1020" at bounding box center [195, 34] width 142 height 10
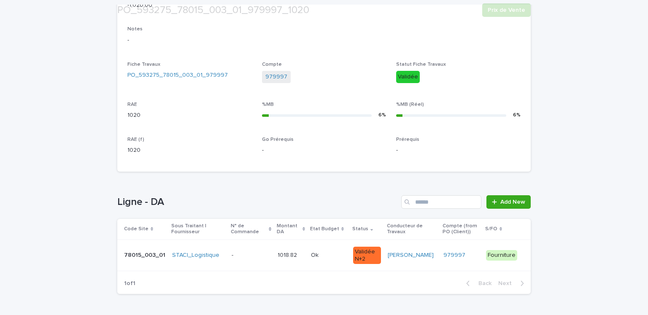
scroll to position [311, 0]
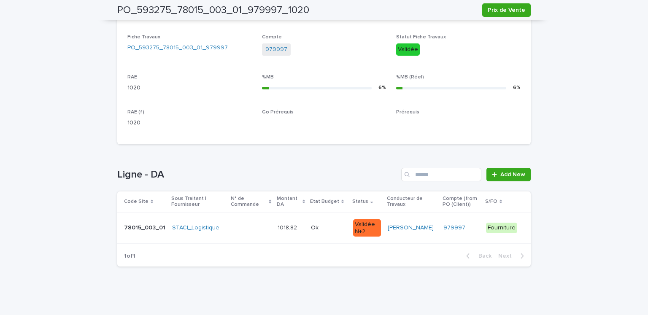
click at [148, 228] on p "78015_003_01" at bounding box center [145, 227] width 43 height 9
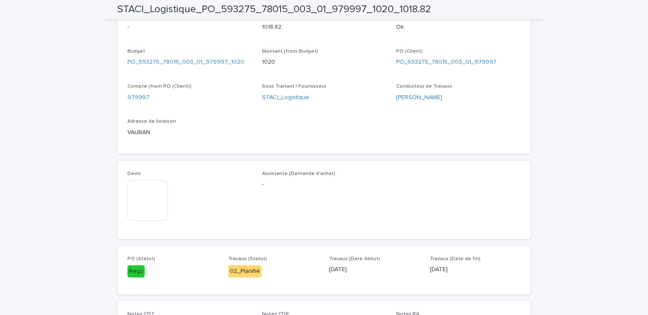
scroll to position [312, 0]
click at [206, 61] on link "PO_593275_78015_003_01_979997_1020" at bounding box center [185, 61] width 117 height 9
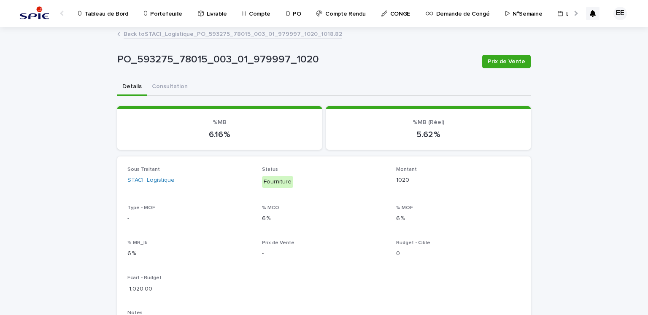
click at [264, 29] on link "Back to STACI_Logistique_PO_593275_78015_003_01_979997_1020_1018.82" at bounding box center [233, 34] width 218 height 10
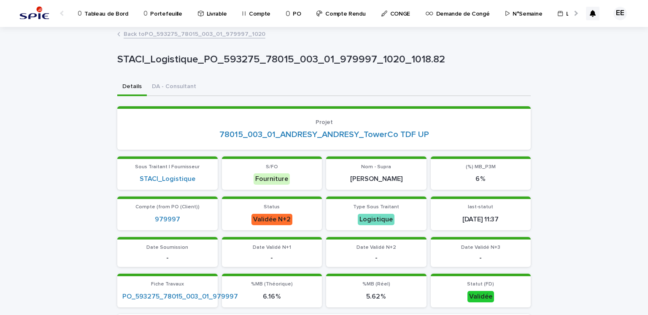
click at [230, 35] on link "Back to PO_593275_78015_003_01_979997_1020" at bounding box center [195, 34] width 142 height 10
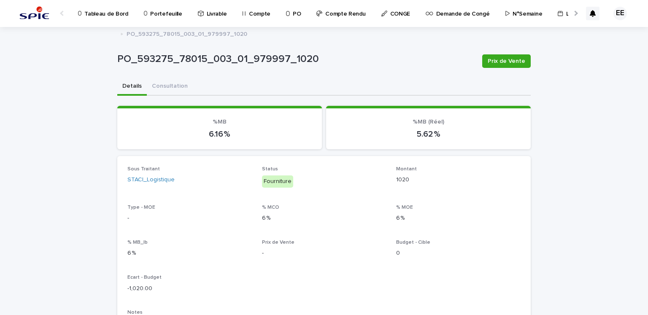
scroll to position [311, 0]
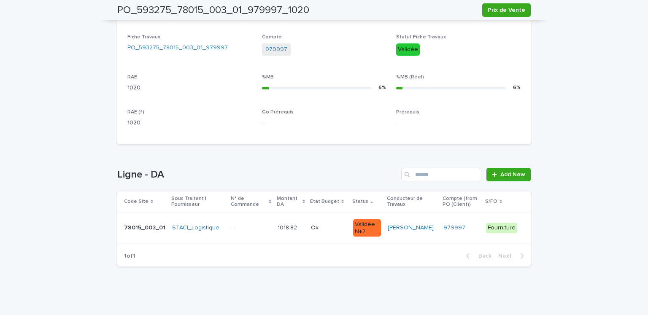
click at [156, 235] on td "78015_003_01 78015_003_01" at bounding box center [142, 228] width 51 height 32
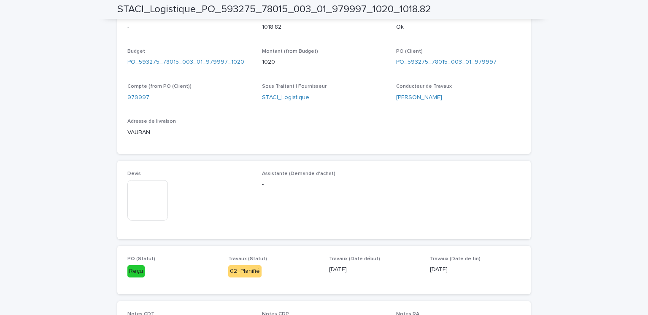
scroll to position [312, 0]
drag, startPoint x: 260, startPoint y: 6, endPoint x: 324, endPoint y: 9, distance: 64.2
click at [324, 9] on h2 "STACI_Logistique_PO_593275_78015_003_01_979997_1020_1018.82" at bounding box center [274, 9] width 314 height 12
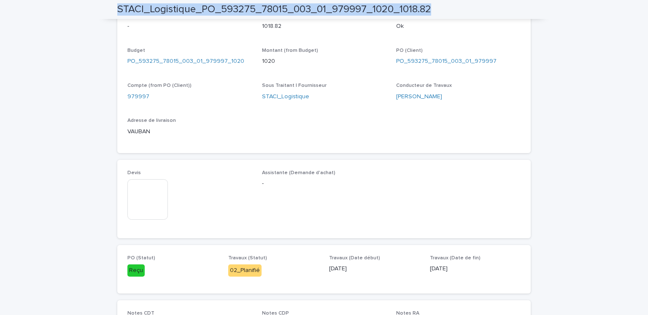
drag, startPoint x: 324, startPoint y: 9, endPoint x: 274, endPoint y: 11, distance: 50.2
click at [274, 11] on h2 "STACI_Logistique_PO_593275_78015_003_01_979997_1020_1018.82" at bounding box center [274, 9] width 314 height 12
click at [259, 8] on h2 "STACI_Logistique_PO_593275_78015_003_01_979997_1020_1018.82" at bounding box center [274, 9] width 314 height 12
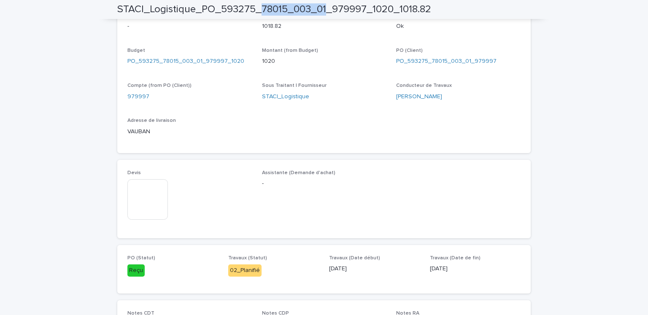
drag, startPoint x: 256, startPoint y: 8, endPoint x: 323, endPoint y: 11, distance: 66.3
click at [323, 11] on h2 "STACI_Logistique_PO_593275_78015_003_01_979997_1020_1018.82" at bounding box center [274, 9] width 314 height 12
copy h2 "78015_003_01"
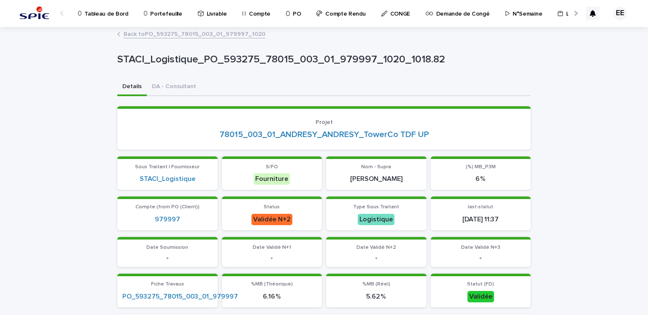
click at [161, 11] on p "Portefeuille" at bounding box center [166, 9] width 32 height 18
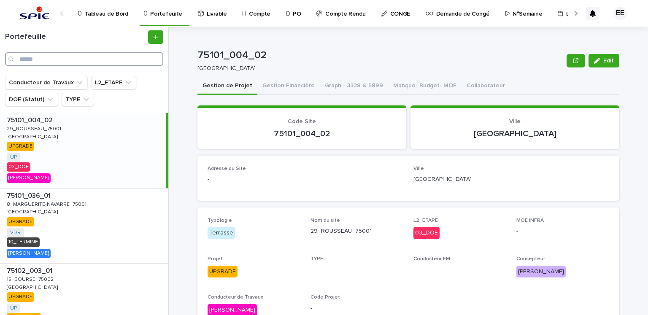
click at [88, 63] on input "Search" at bounding box center [84, 58] width 158 height 13
paste input "**********"
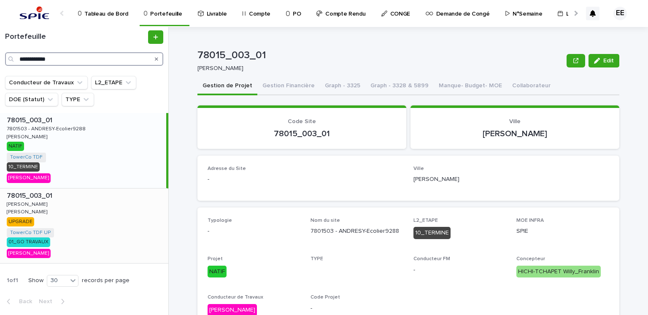
type input "**********"
click at [109, 213] on div "78015_003_01 78015_003_01 ANDRESY ANDRESY ANDRESY ANDRESY UPGRADE TowerCo TDF U…" at bounding box center [84, 226] width 168 height 75
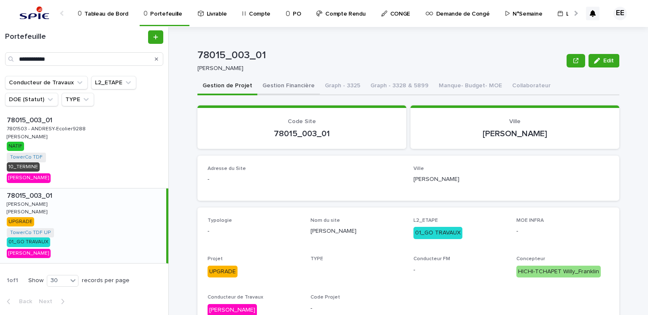
click at [284, 90] on button "Gestion Financière" at bounding box center [288, 87] width 62 height 18
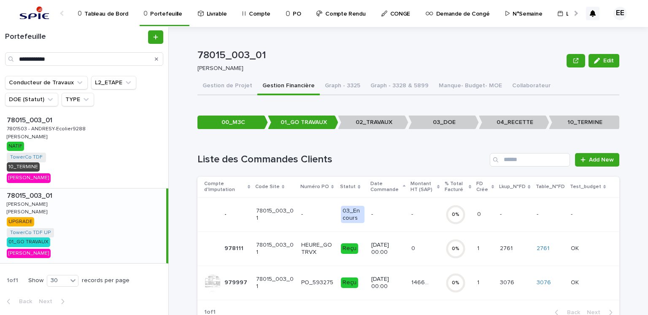
click at [425, 287] on div "14662.66 14662.66" at bounding box center [424, 283] width 27 height 14
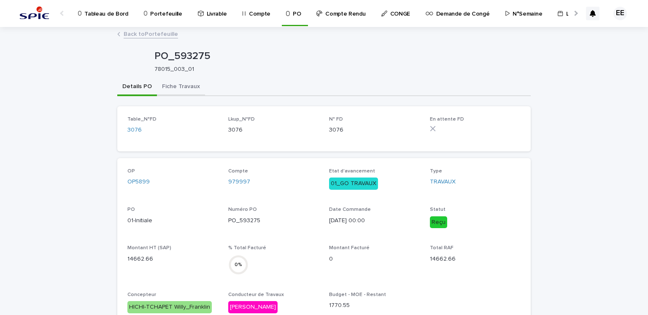
click at [173, 92] on button "Fiche Travaux" at bounding box center [181, 87] width 48 height 18
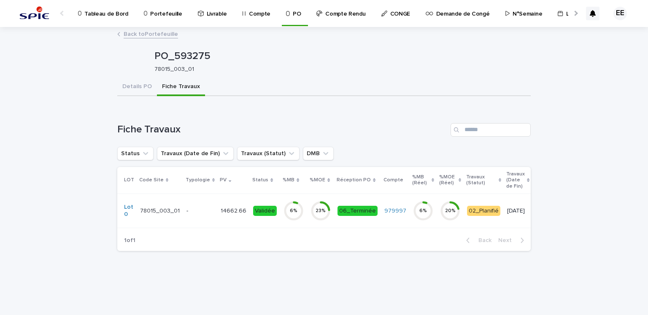
click at [187, 213] on p "-" at bounding box center [199, 211] width 27 height 7
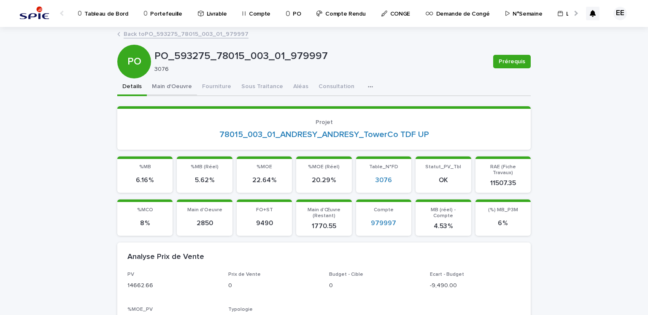
click at [159, 89] on button "Main d'Oeuvre" at bounding box center [172, 87] width 50 height 18
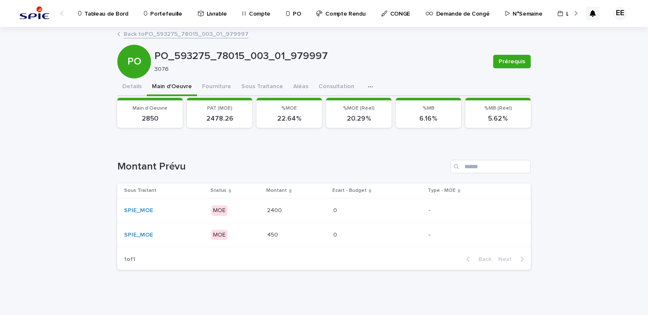
click at [279, 219] on td "2400 2400" at bounding box center [297, 210] width 66 height 24
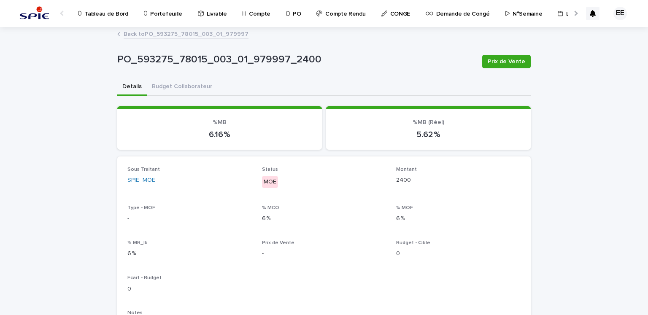
click at [568, 19] on div at bounding box center [574, 13] width 13 height 26
click at [459, 16] on p "Traitement des demandes d'achats" at bounding box center [465, 9] width 94 height 18
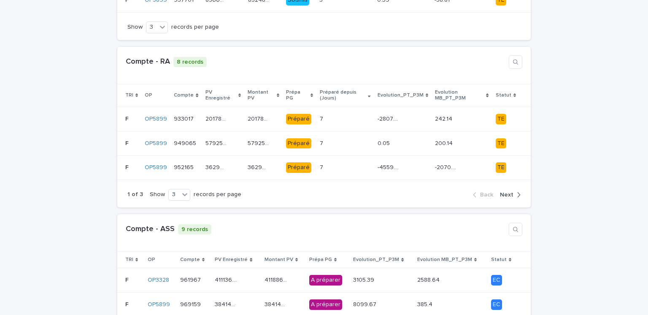
scroll to position [159, 0]
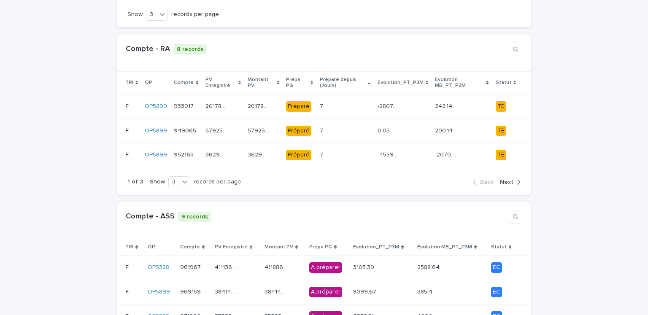
click at [502, 78] on p "Statut" at bounding box center [504, 82] width 16 height 9
click at [179, 101] on p "945527" at bounding box center [185, 105] width 23 height 9
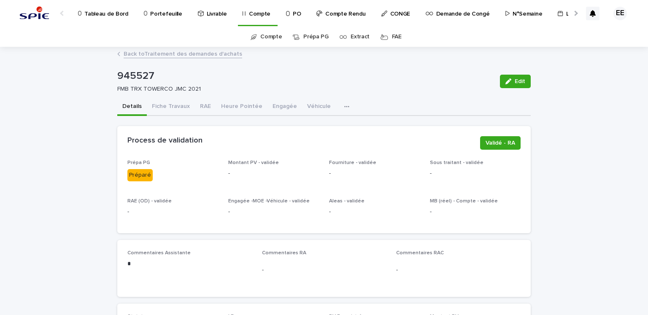
click at [197, 53] on link "Back to Traitement des demandes d'achats" at bounding box center [183, 54] width 119 height 10
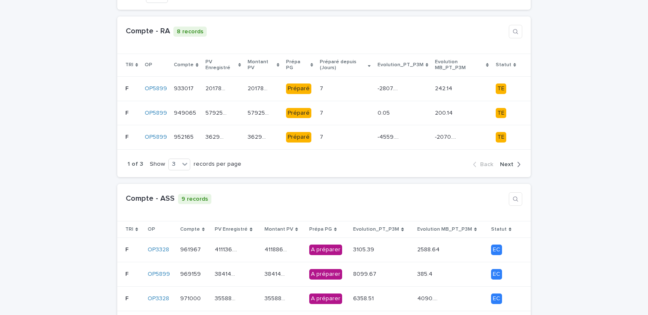
scroll to position [166, 0]
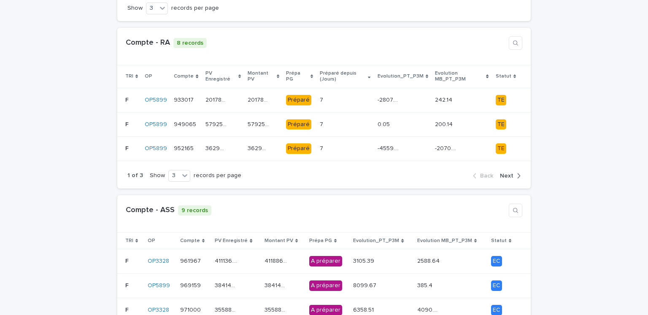
click at [503, 72] on p "Statut" at bounding box center [504, 76] width 16 height 9
click at [226, 118] on div "447739.55 447739.55" at bounding box center [223, 125] width 36 height 14
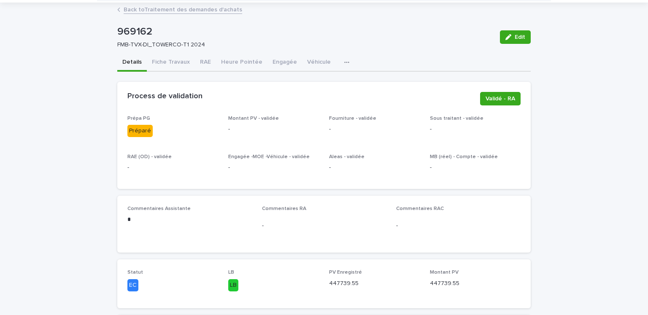
scroll to position [25, 0]
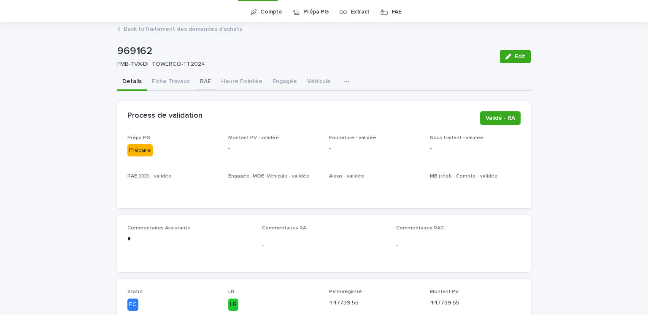
click at [196, 85] on button "RAE" at bounding box center [205, 82] width 21 height 18
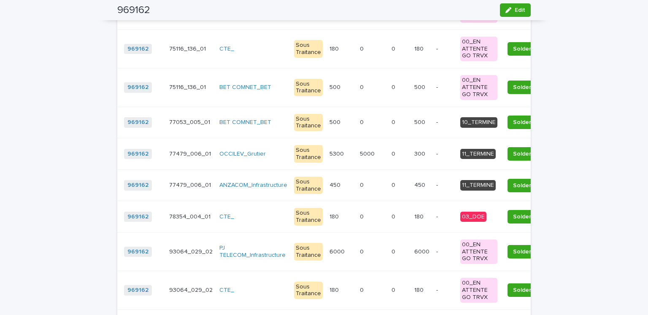
scroll to position [1343, 0]
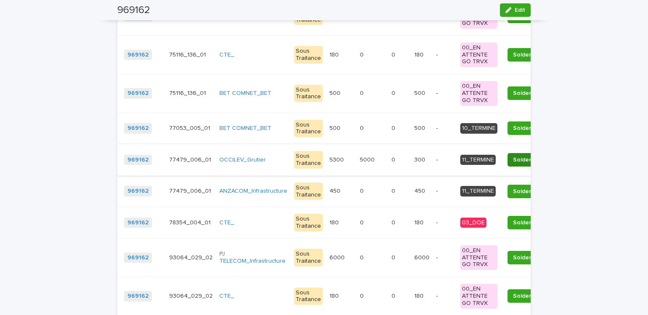
click at [513, 156] on span "Solder" at bounding box center [522, 160] width 18 height 8
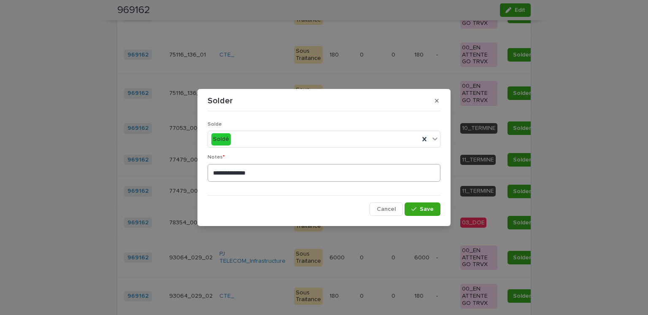
drag, startPoint x: 420, startPoint y: 208, endPoint x: 297, endPoint y: 174, distance: 127.7
click at [301, 175] on div "**********" at bounding box center [324, 165] width 233 height 101
drag, startPoint x: 291, startPoint y: 173, endPoint x: 213, endPoint y: 171, distance: 78.1
click at [213, 171] on textarea "**********" at bounding box center [324, 173] width 233 height 18
click at [422, 209] on span "Save" at bounding box center [427, 209] width 14 height 6
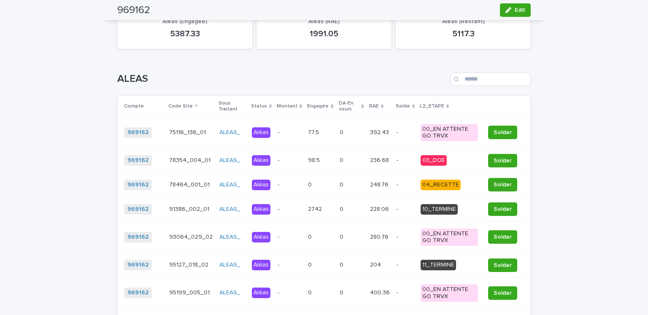
scroll to position [1657, 0]
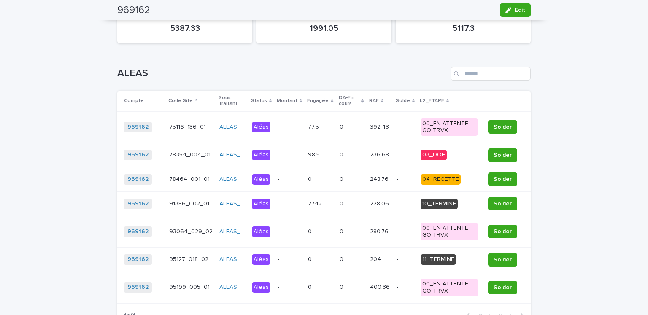
click at [423, 96] on p "L2_ETAPE" at bounding box center [432, 100] width 24 height 9
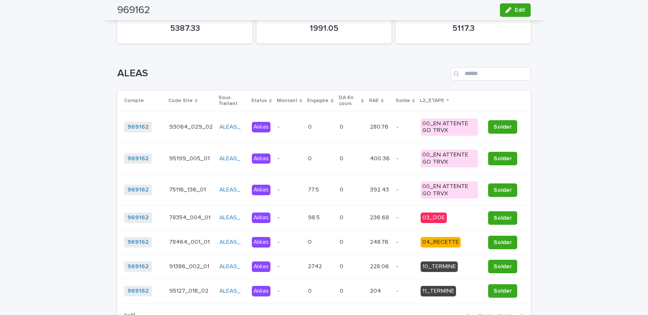
click at [423, 96] on p "L2_ETAPE" at bounding box center [432, 100] width 24 height 9
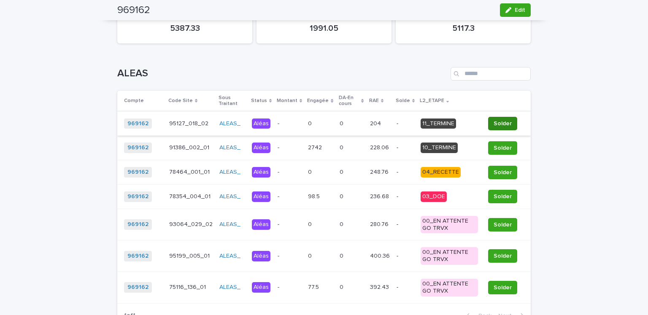
click at [507, 119] on span "Solder" at bounding box center [503, 123] width 18 height 8
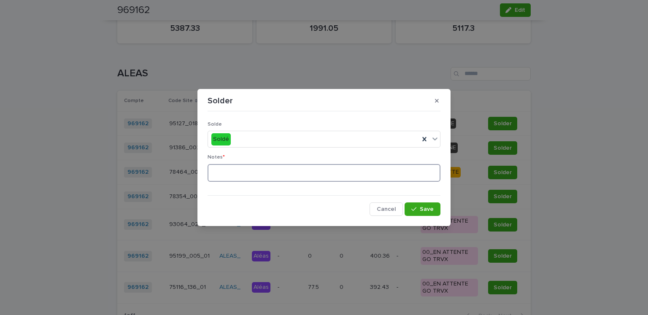
click at [316, 169] on textarea at bounding box center [324, 173] width 233 height 18
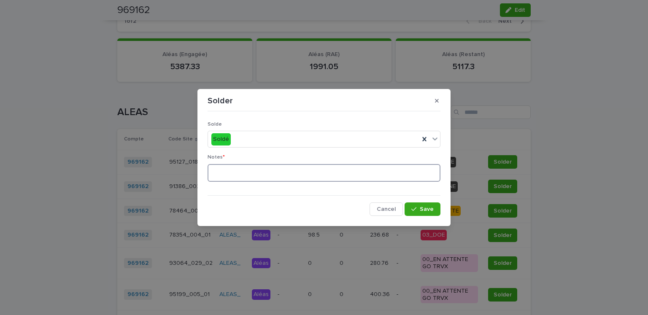
paste textarea "**********"
type textarea "**********"
click at [428, 210] on span "Save" at bounding box center [427, 209] width 14 height 6
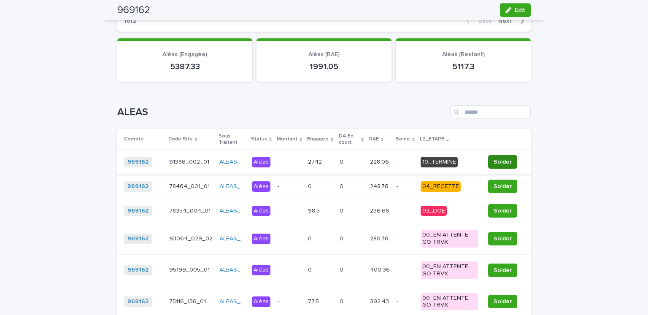
click at [494, 158] on span "Solder" at bounding box center [503, 162] width 18 height 8
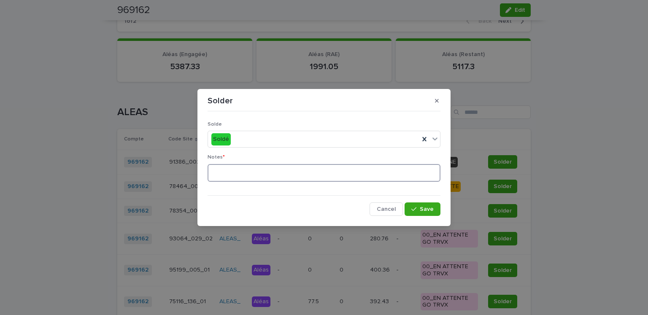
click at [302, 168] on textarea at bounding box center [324, 173] width 233 height 18
paste textarea "**********"
type textarea "**********"
click at [418, 207] on div "button" at bounding box center [415, 209] width 8 height 6
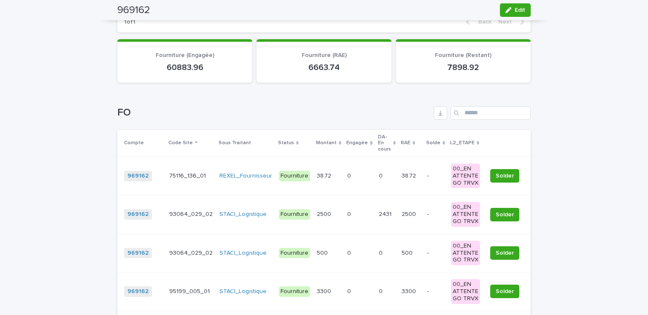
scroll to position [815, 0]
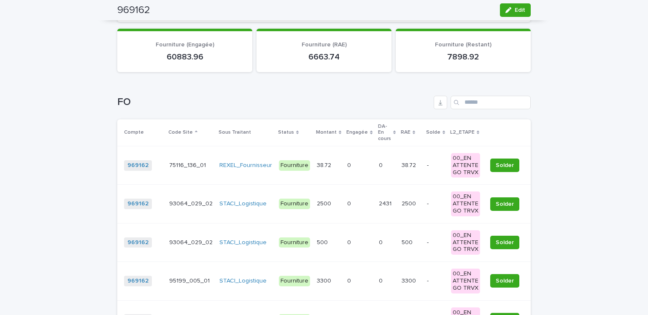
click at [450, 128] on p "L2_ETAPE" at bounding box center [462, 132] width 24 height 9
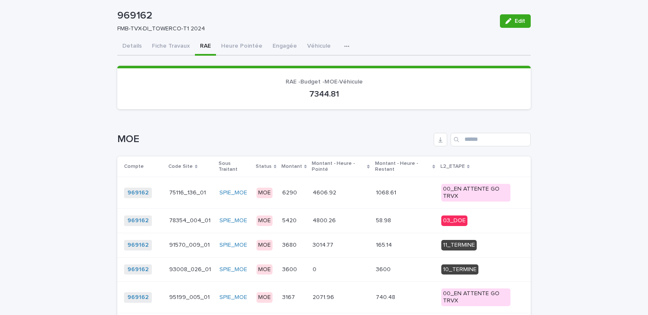
scroll to position [68, 0]
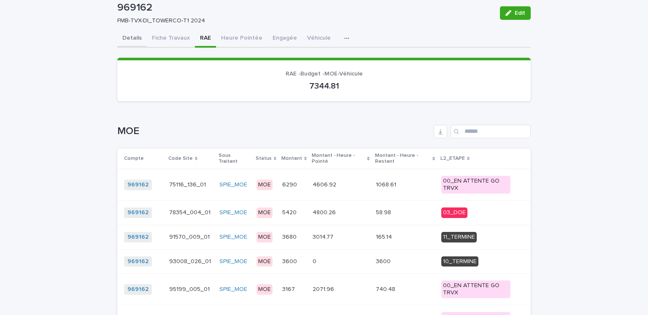
click at [133, 44] on button "Details" at bounding box center [132, 39] width 30 height 18
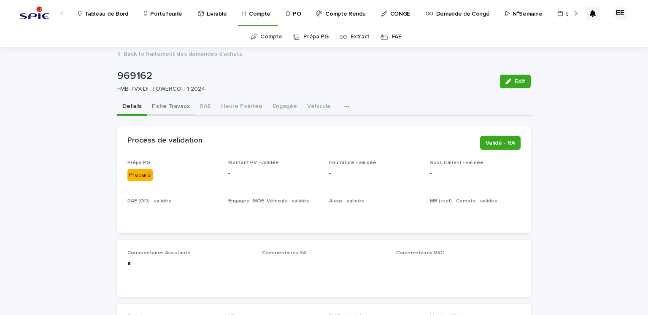
click at [176, 108] on button "Fiche Travaux" at bounding box center [171, 107] width 48 height 18
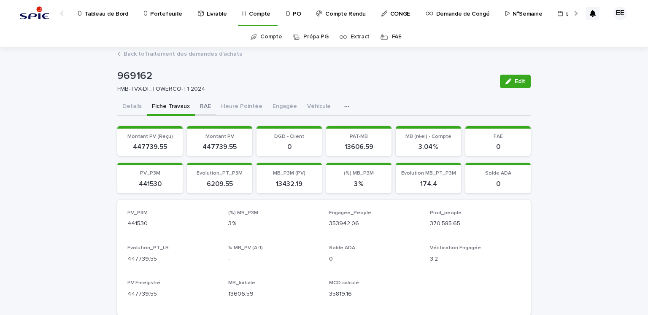
click at [201, 108] on button "RAE" at bounding box center [205, 107] width 21 height 18
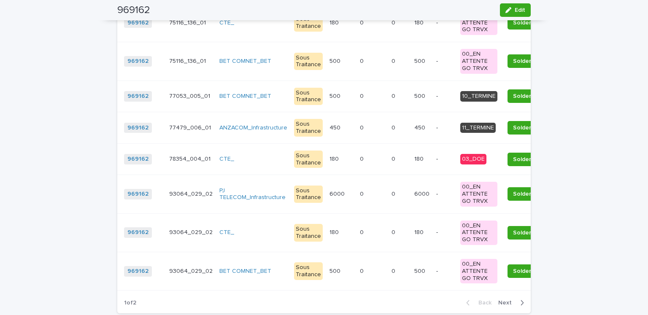
scroll to position [1367, 0]
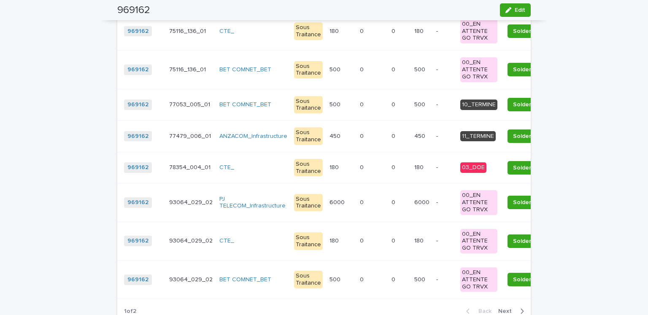
click at [501, 308] on span "Next" at bounding box center [507, 311] width 19 height 6
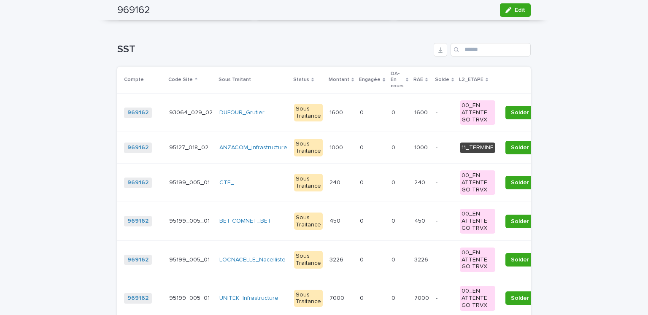
scroll to position [1190, 0]
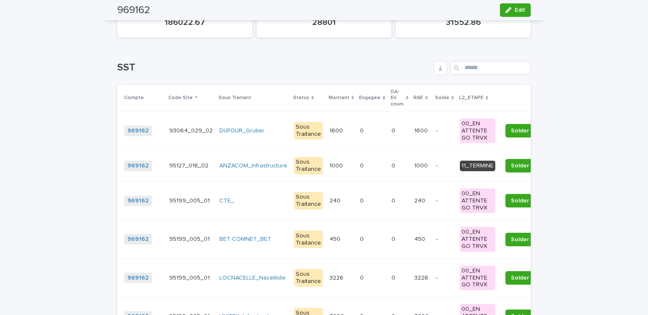
click at [175, 161] on p "95127_018_02" at bounding box center [189, 165] width 41 height 9
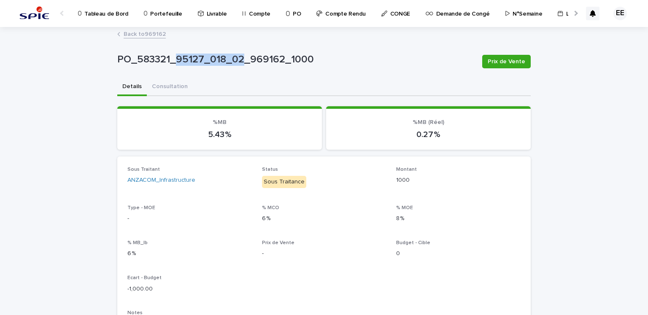
drag, startPoint x: 173, startPoint y: 59, endPoint x: 239, endPoint y: 62, distance: 66.3
click at [239, 62] on p "PO_583321_95127_018_02_969162_1000" at bounding box center [296, 60] width 358 height 12
copy p "95127_018_02"
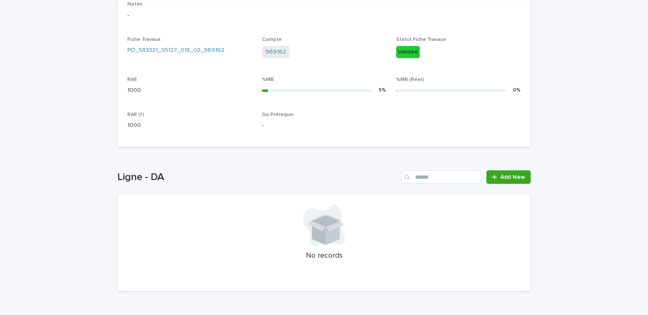
scroll to position [5, 0]
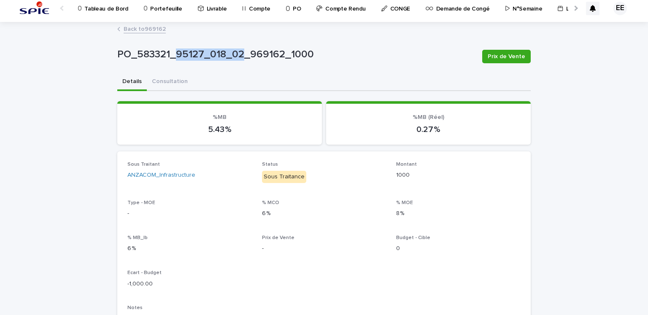
click at [148, 26] on link "Back to 969162" at bounding box center [145, 29] width 42 height 10
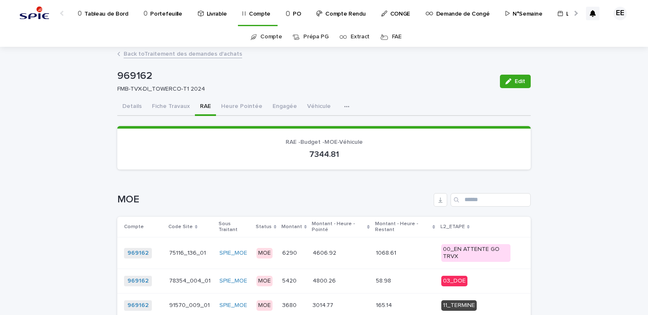
click at [572, 11] on div at bounding box center [574, 13] width 5 height 5
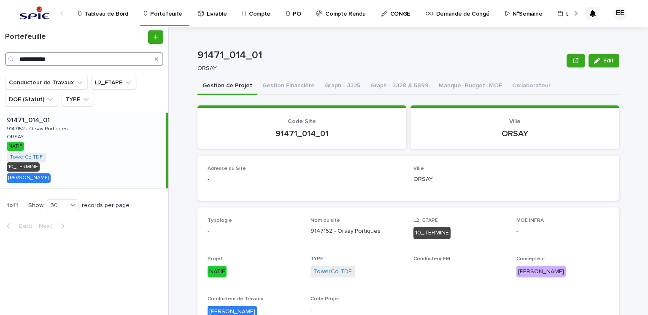
drag, startPoint x: 30, startPoint y: 59, endPoint x: 0, endPoint y: 70, distance: 32.3
click at [0, 70] on div "**********" at bounding box center [84, 51] width 168 height 49
paste input "Search"
type input "**********"
click at [272, 91] on button "Gestion Financière" at bounding box center [288, 87] width 62 height 18
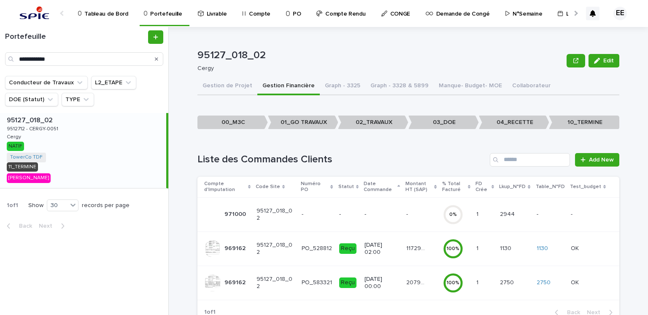
click at [411, 284] on p "2079.36" at bounding box center [416, 282] width 21 height 9
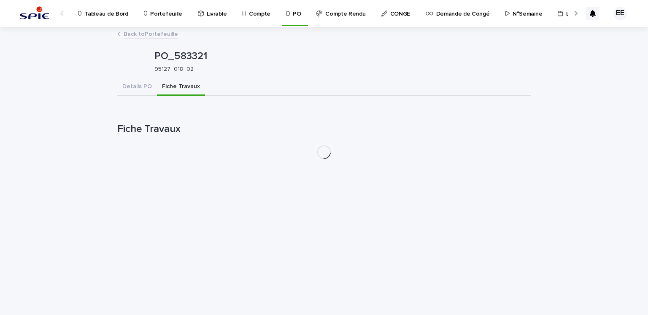
click at [174, 86] on button "Fiche Travaux" at bounding box center [181, 87] width 48 height 18
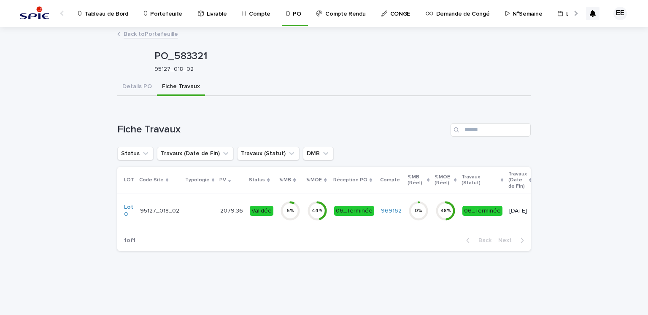
click at [202, 209] on p "-" at bounding box center [199, 211] width 27 height 7
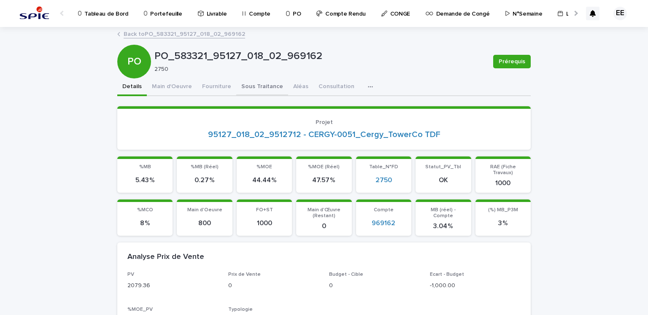
click at [250, 88] on button "Sous Traitance" at bounding box center [262, 87] width 52 height 18
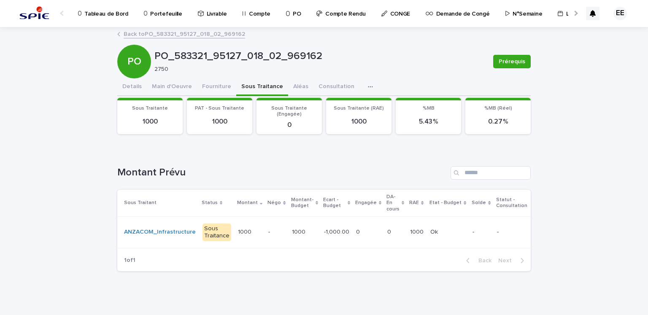
click at [213, 35] on link "Back to PO_583321_95127_018_02_969162" at bounding box center [184, 34] width 121 height 10
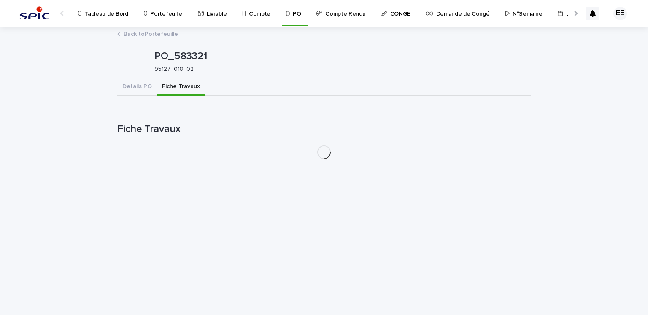
click at [170, 34] on link "Back to Portefeuille" at bounding box center [151, 34] width 54 height 10
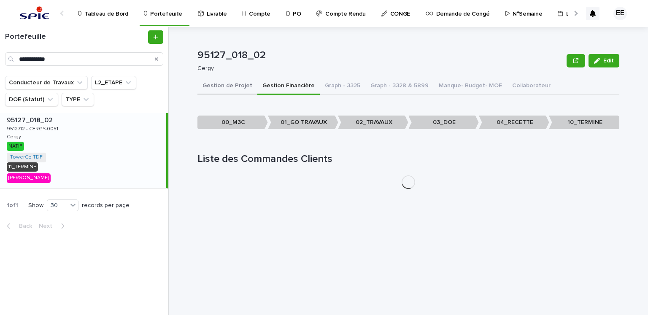
click at [238, 88] on button "Gestion de Projet" at bounding box center [227, 87] width 60 height 18
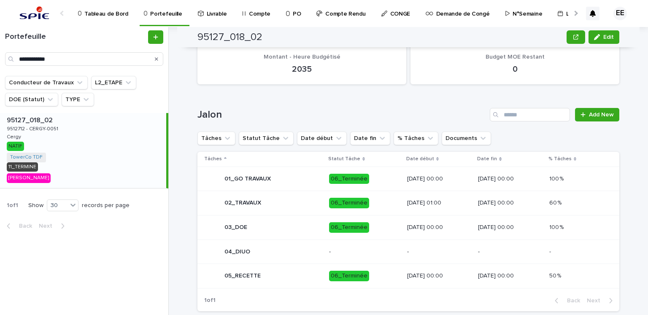
scroll to position [362, 0]
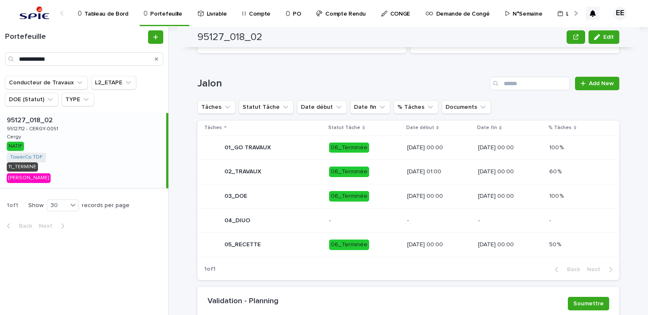
click at [351, 66] on div "Loading... Saving… Jalon Add New Tâches Statut Tâche Date début Date fin % Tâch…" at bounding box center [408, 173] width 422 height 227
